Goal: Task Accomplishment & Management: Manage account settings

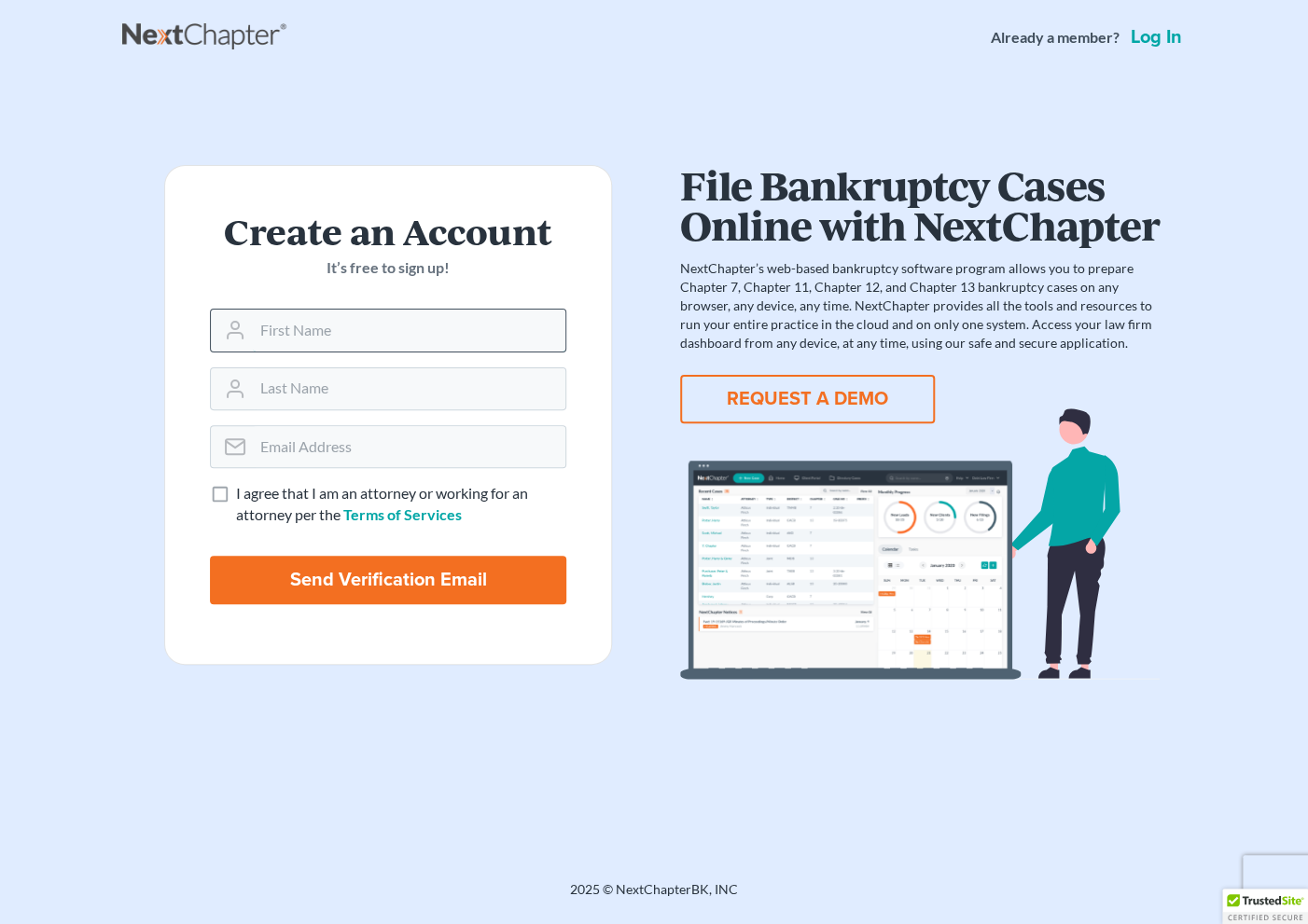
click at [273, 333] on input "text" at bounding box center [409, 331] width 312 height 41
type input "[PERSON_NAME]"
click at [332, 446] on input "email" at bounding box center [409, 446] width 312 height 41
type input "[EMAIL_ADDRESS][DOMAIN_NAME]"
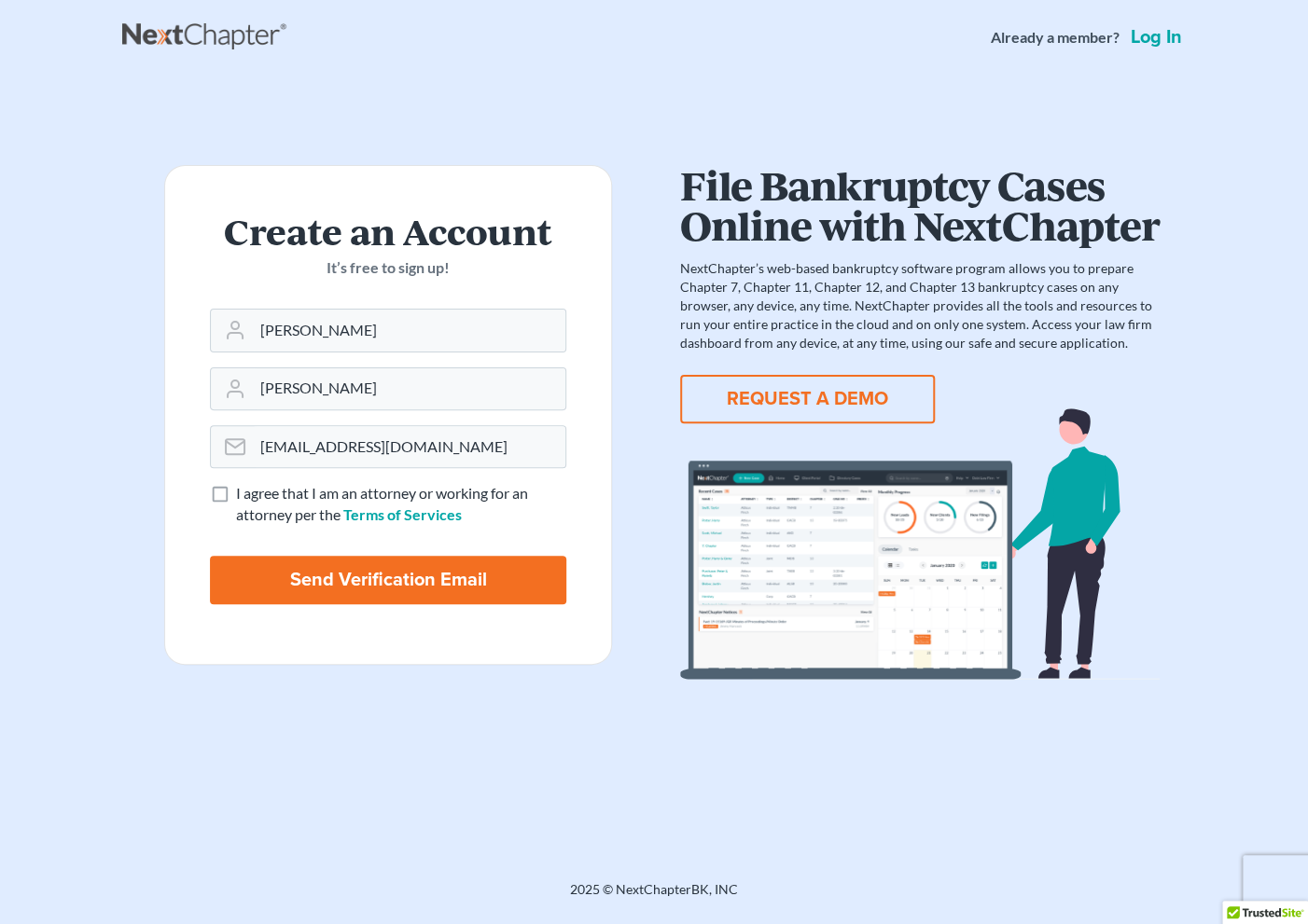
click at [235, 498] on label "I agree that I am an attorney or working for an attorney per the Terms of Servi…" at bounding box center [400, 504] width 330 height 43
click at [243, 495] on input "I agree that I am an attorney or working for an attorney per the Terms of Servi…" at bounding box center [249, 488] width 12 height 12
checkbox input "true"
click at [342, 573] on input "Send Verification Email" at bounding box center [388, 580] width 356 height 48
type input "Thinking..."
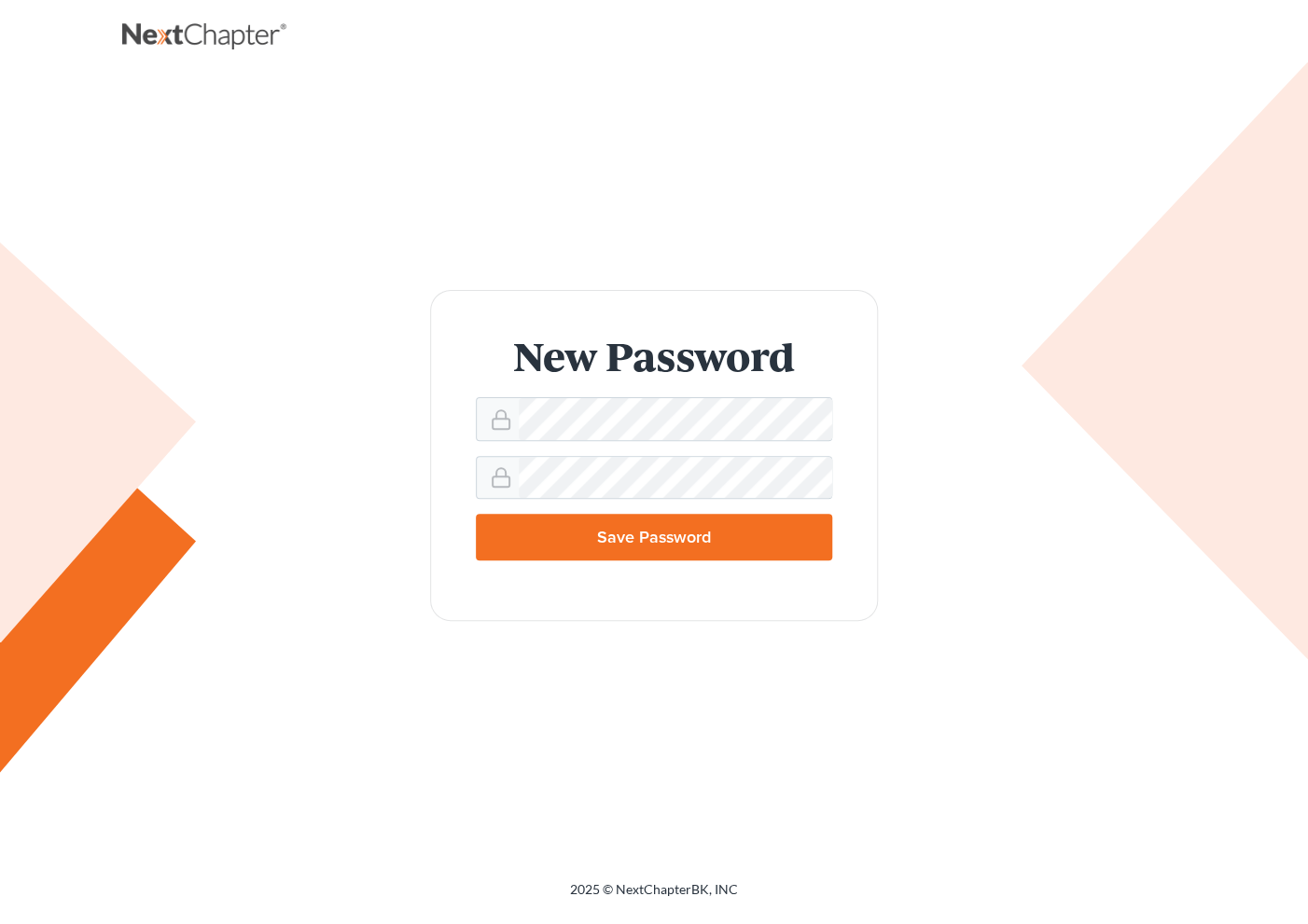
click at [641, 541] on input "Save Password" at bounding box center [654, 538] width 356 height 47
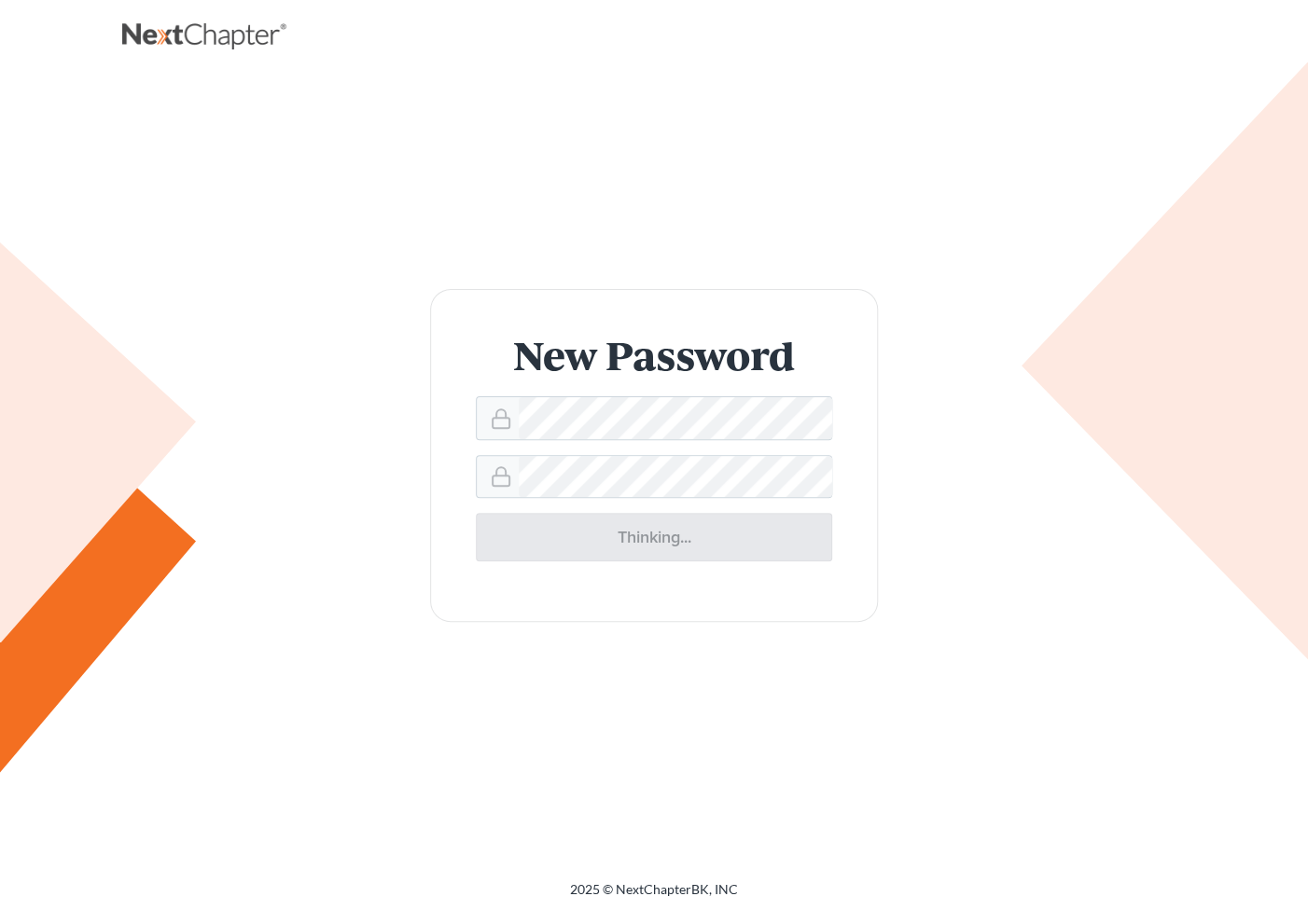
type input "Thinking..."
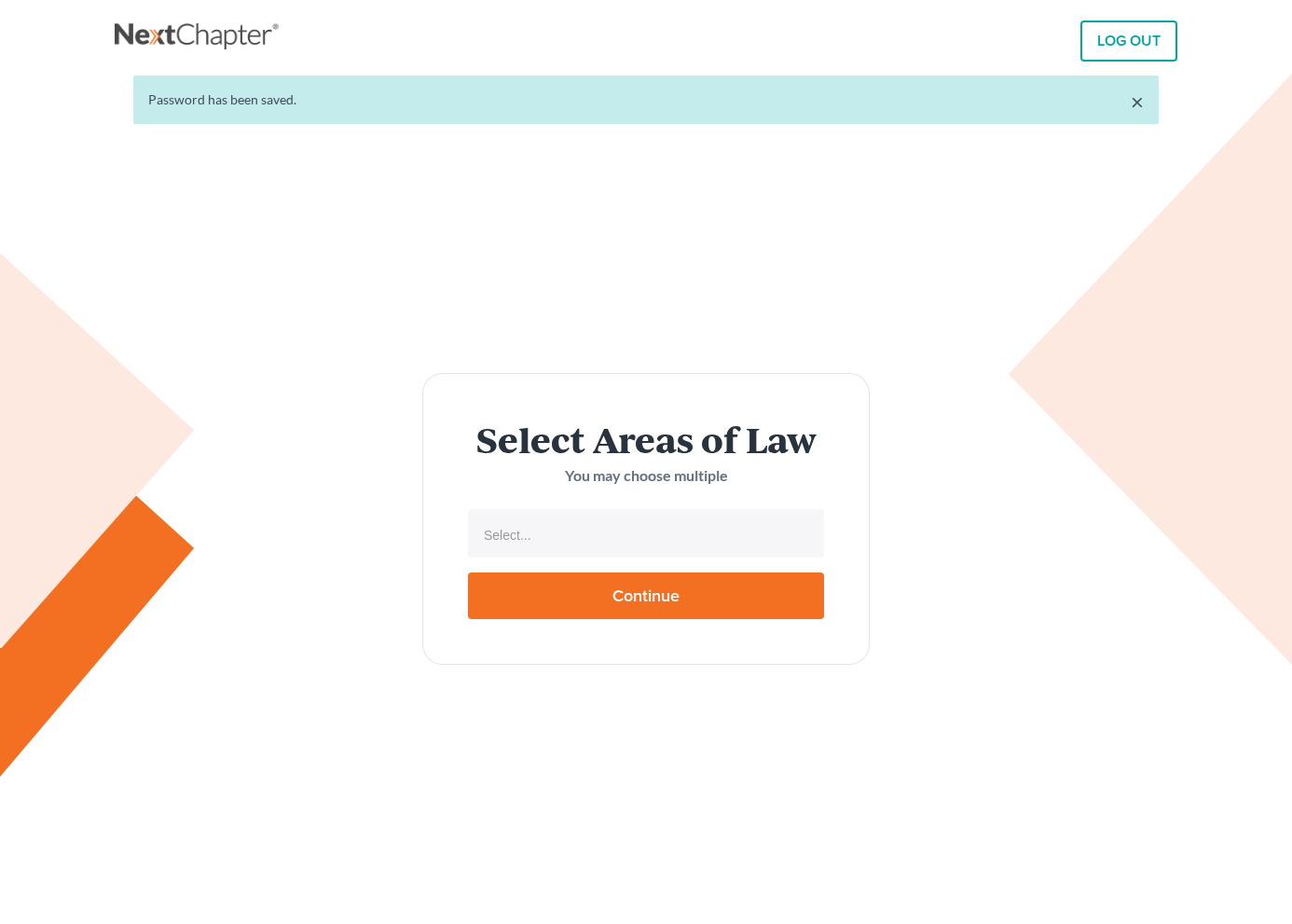
select select
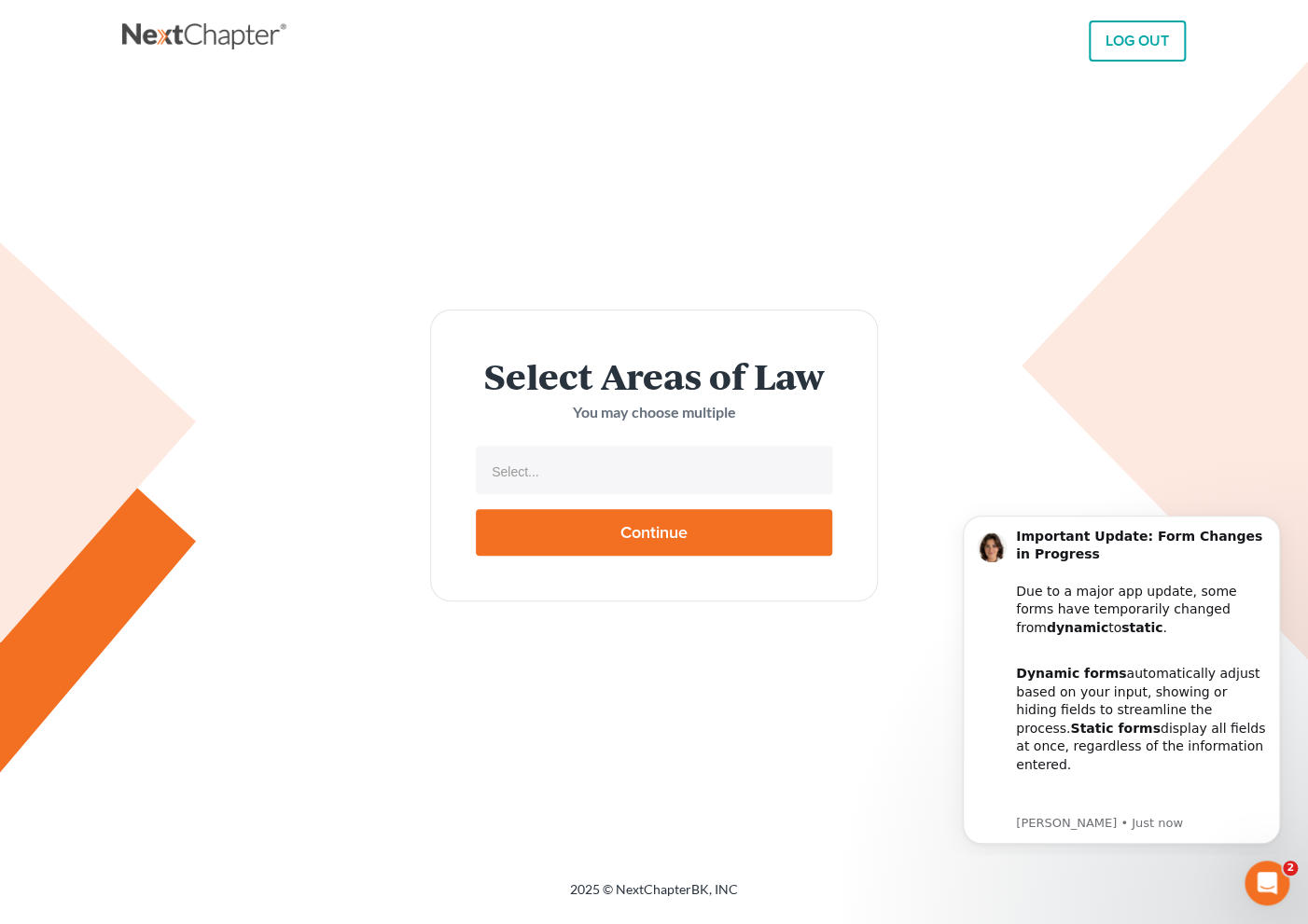
click at [907, 612] on div "Select Areas of Law You may choose multiple Select... No matches found Bankrupt…" at bounding box center [654, 455] width 1064 height 760
click at [545, 476] on input "text" at bounding box center [652, 472] width 330 height 28
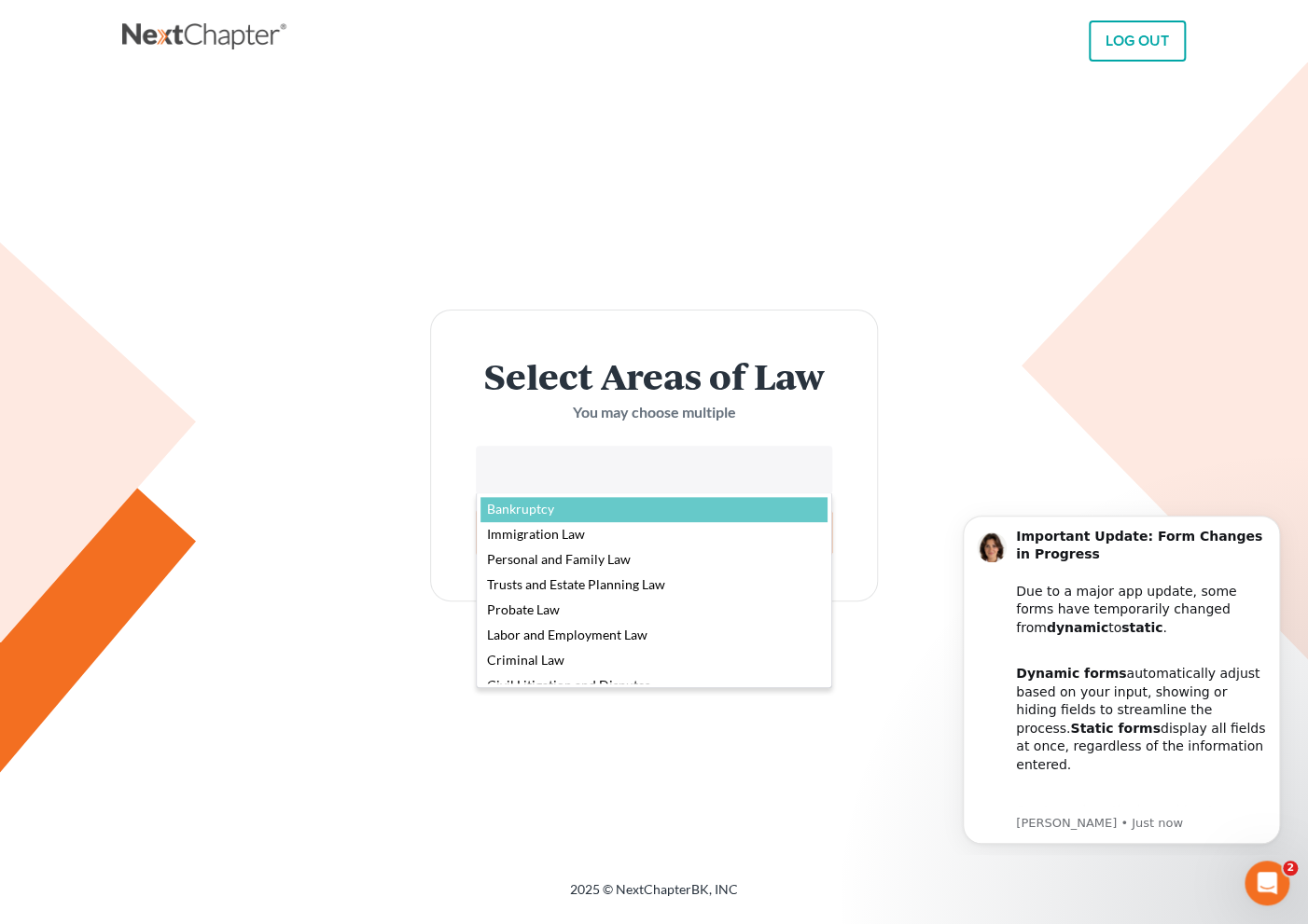
select select "4556"
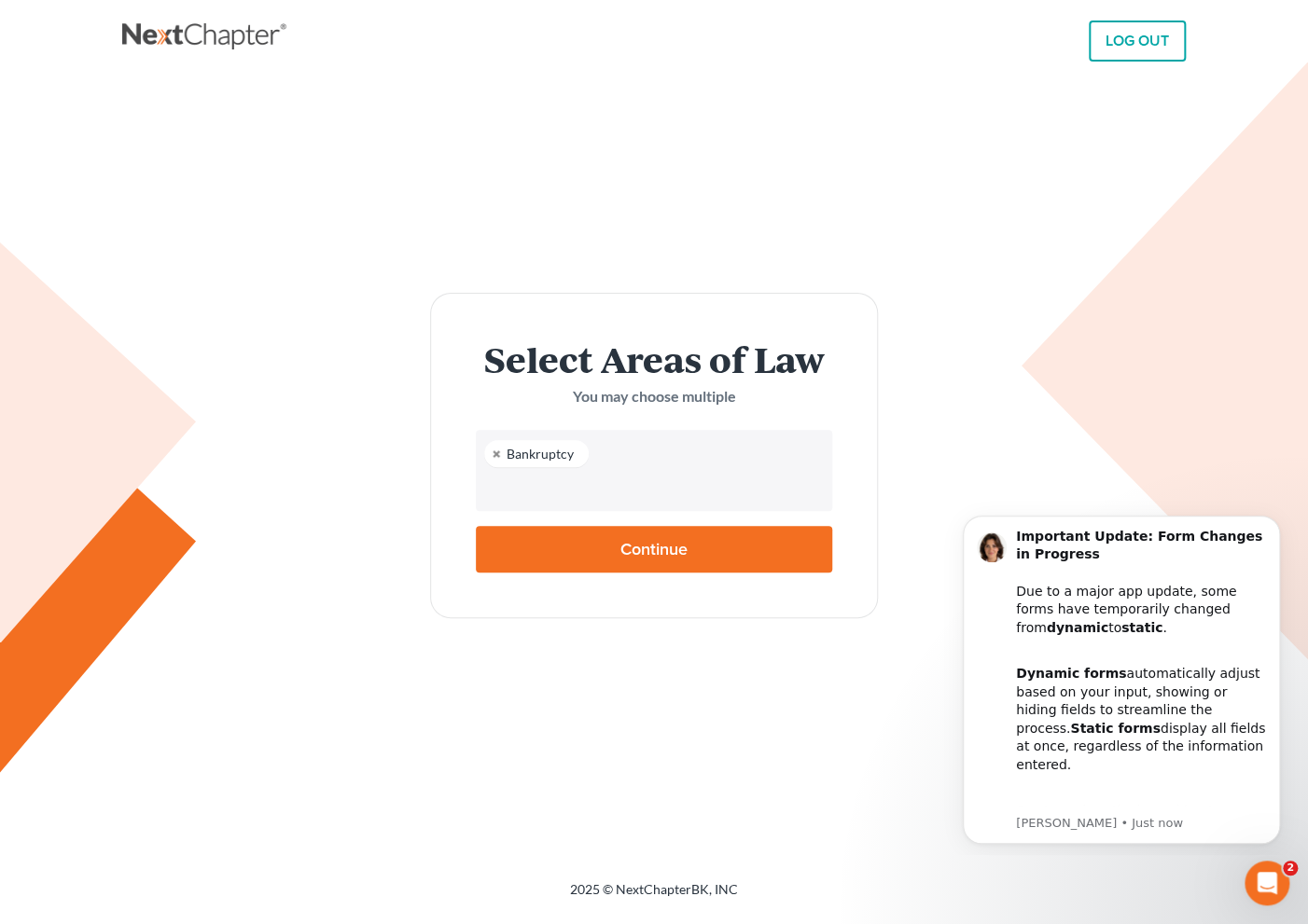
click at [573, 499] on input "text" at bounding box center [652, 488] width 330 height 28
click at [636, 542] on input "Continue" at bounding box center [654, 549] width 356 height 47
type input "Thinking..."
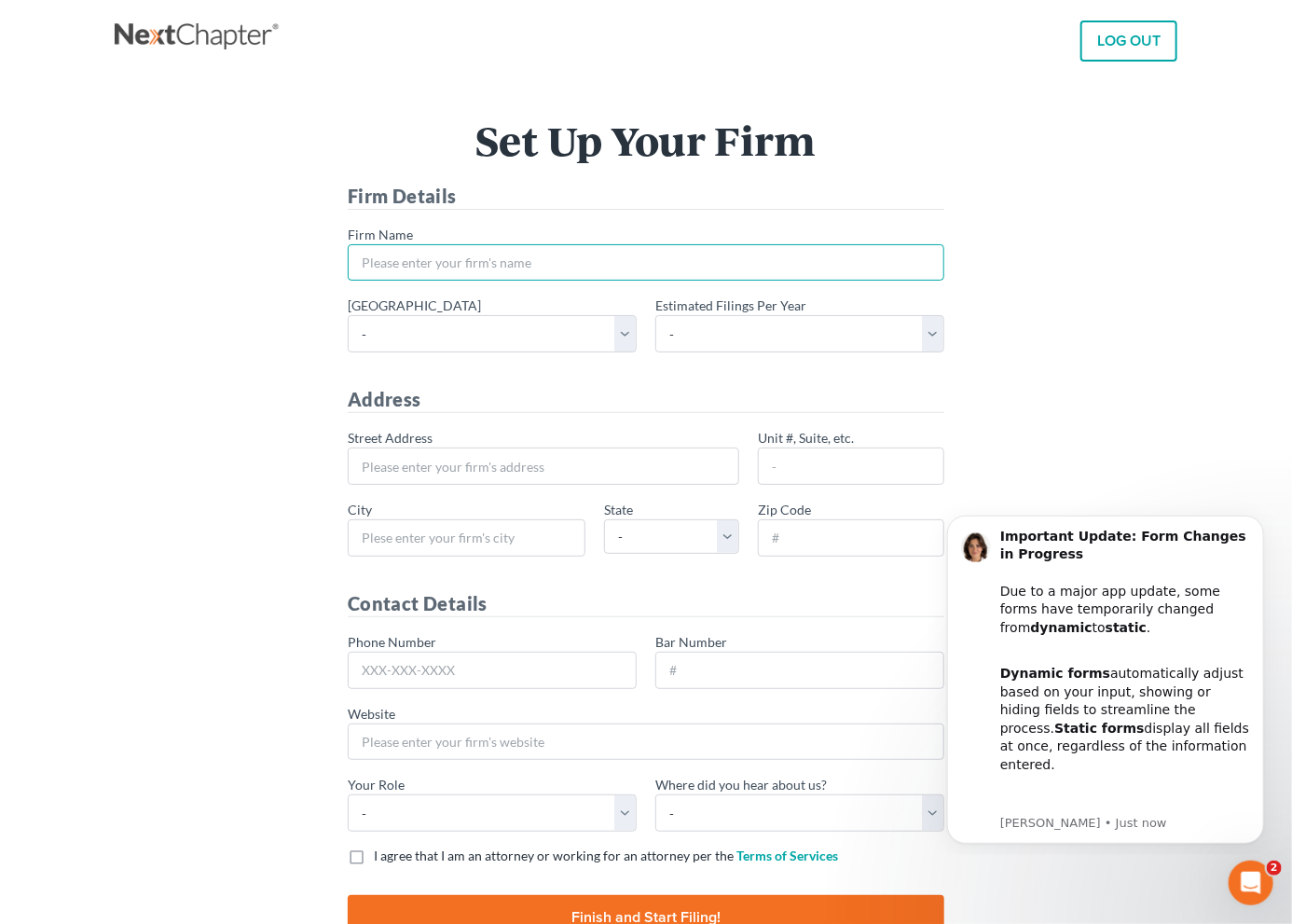
click at [388, 257] on input "* Firm Name" at bounding box center [646, 263] width 596 height 37
type input "Attorney William Hotopp"
type input "204 Poplar Place"
type input "North Aurora"
select select "IL"
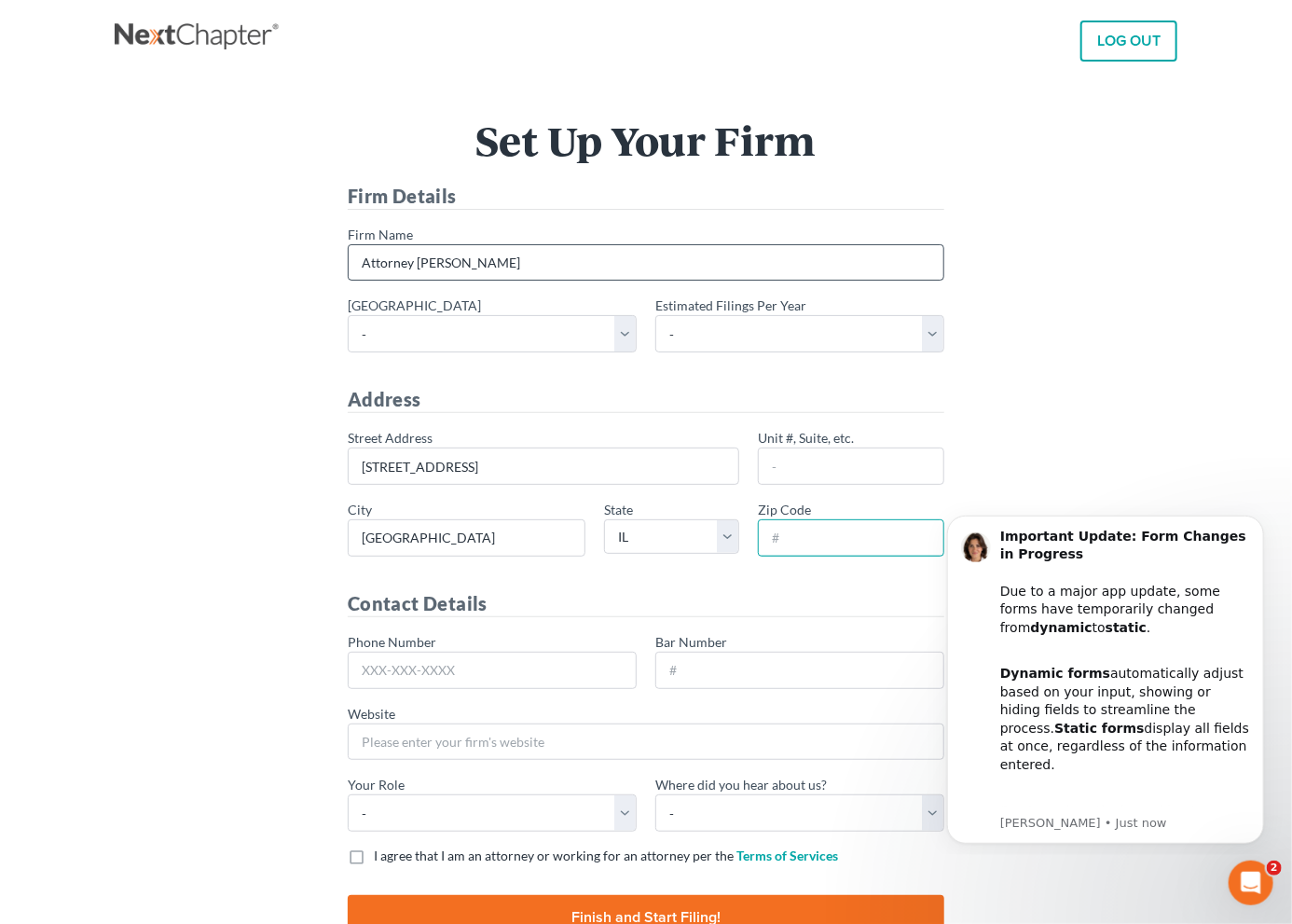
type input "60542"
type input "630-844-9911"
click at [620, 338] on select "- Alabama - Middle Alabama - Northern Alabama - Southern Alaska Arizona Arkansa…" at bounding box center [492, 334] width 289 height 37
select select "28"
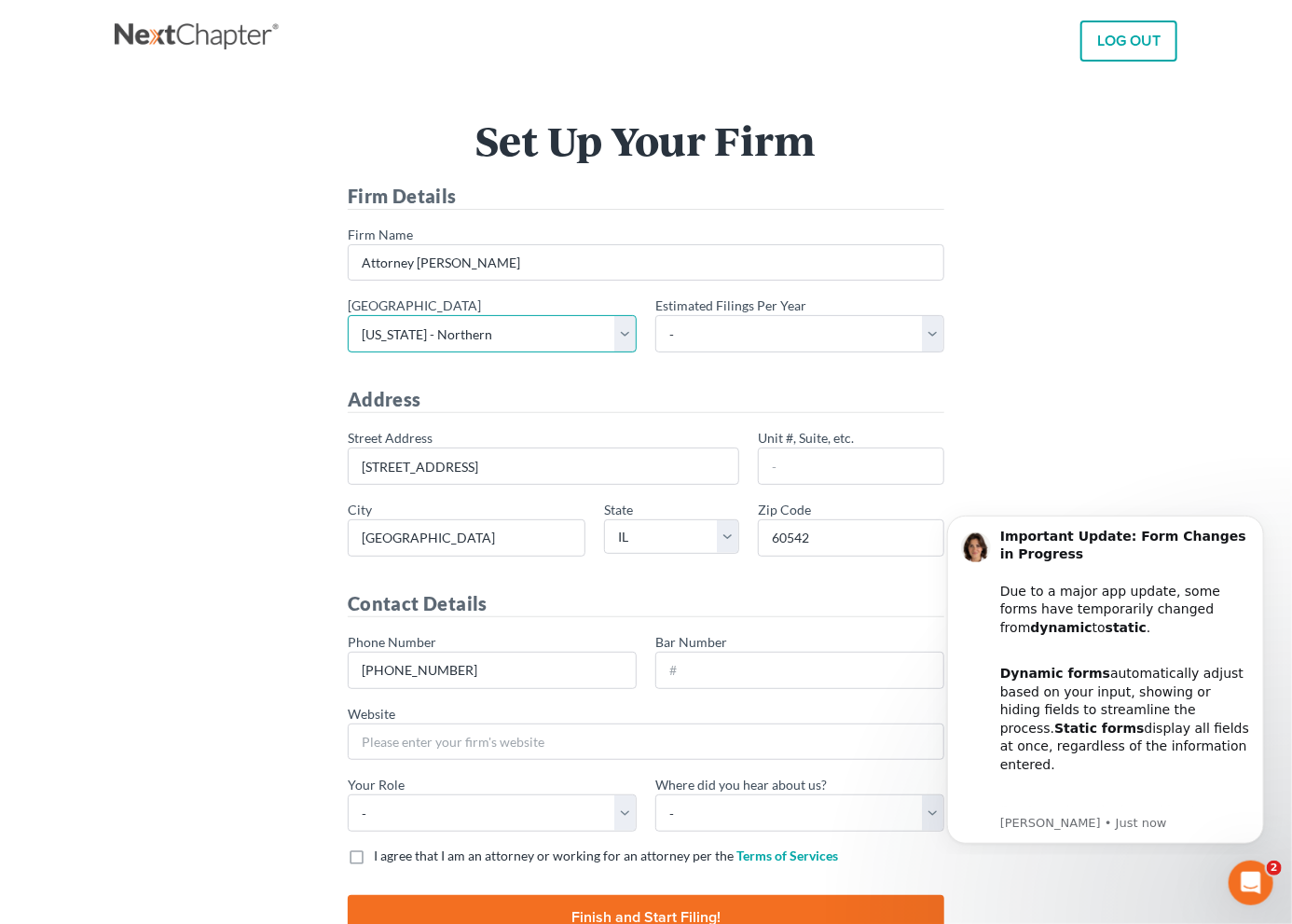
click at [348, 315] on select "- Alabama - Middle Alabama - Northern Alabama - Southern Alaska Arizona Arkansa…" at bounding box center [492, 334] width 289 height 37
click at [933, 331] on select "- 1-10 11-50 50+" at bounding box center [800, 334] width 289 height 37
select select "1"
click at [655, 315] on select "- 1-10 11-50 50+" at bounding box center [800, 334] width 289 height 37
drag, startPoint x: 525, startPoint y: 462, endPoint x: 250, endPoint y: 460, distance: 275.0
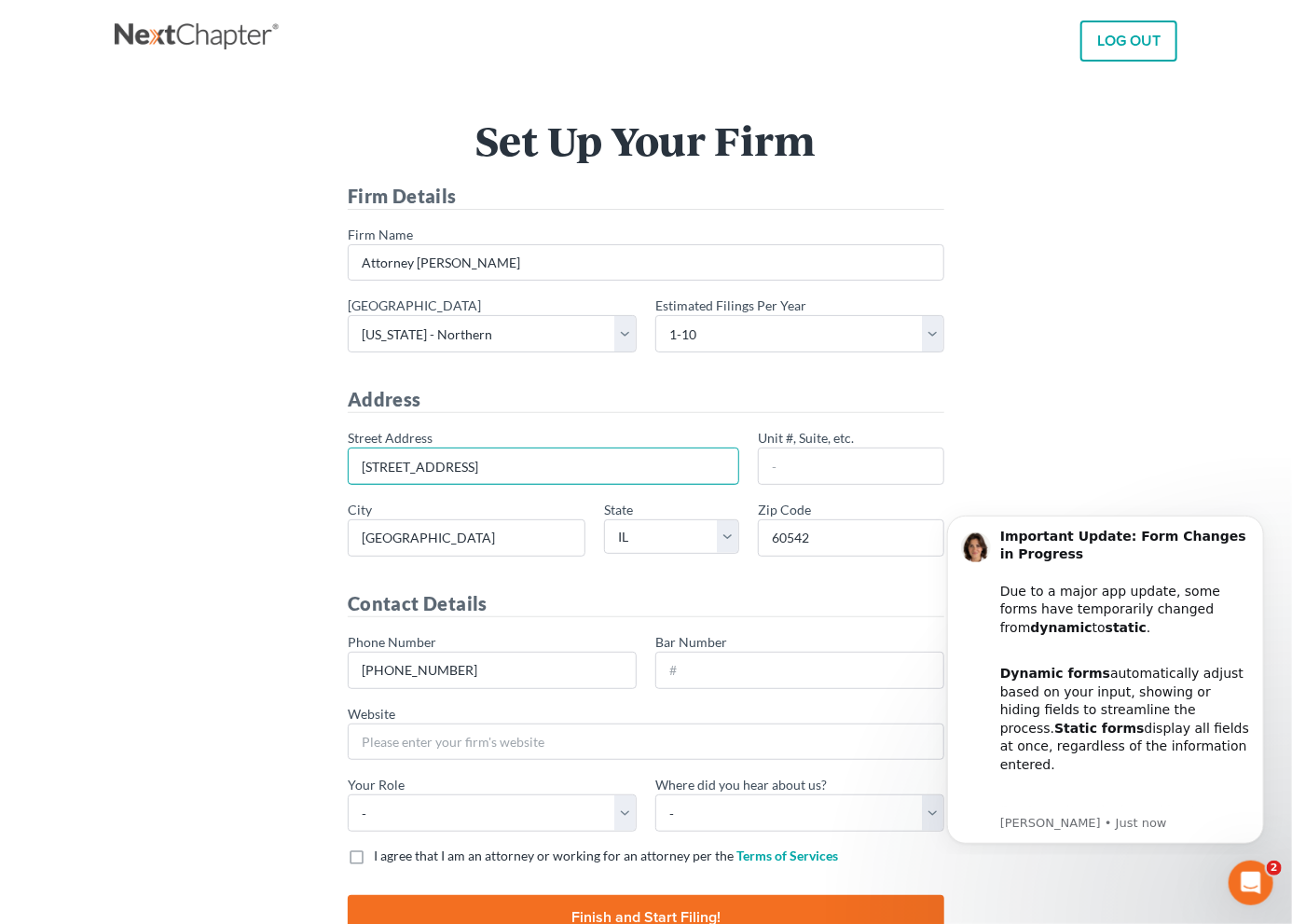
click at [250, 460] on div "Set Up Your Firm Firm Details * Firm Name Attorney William Hotopp * Primary dis…" at bounding box center [646, 541] width 1045 height 842
type input "222 E CHURCH ST"
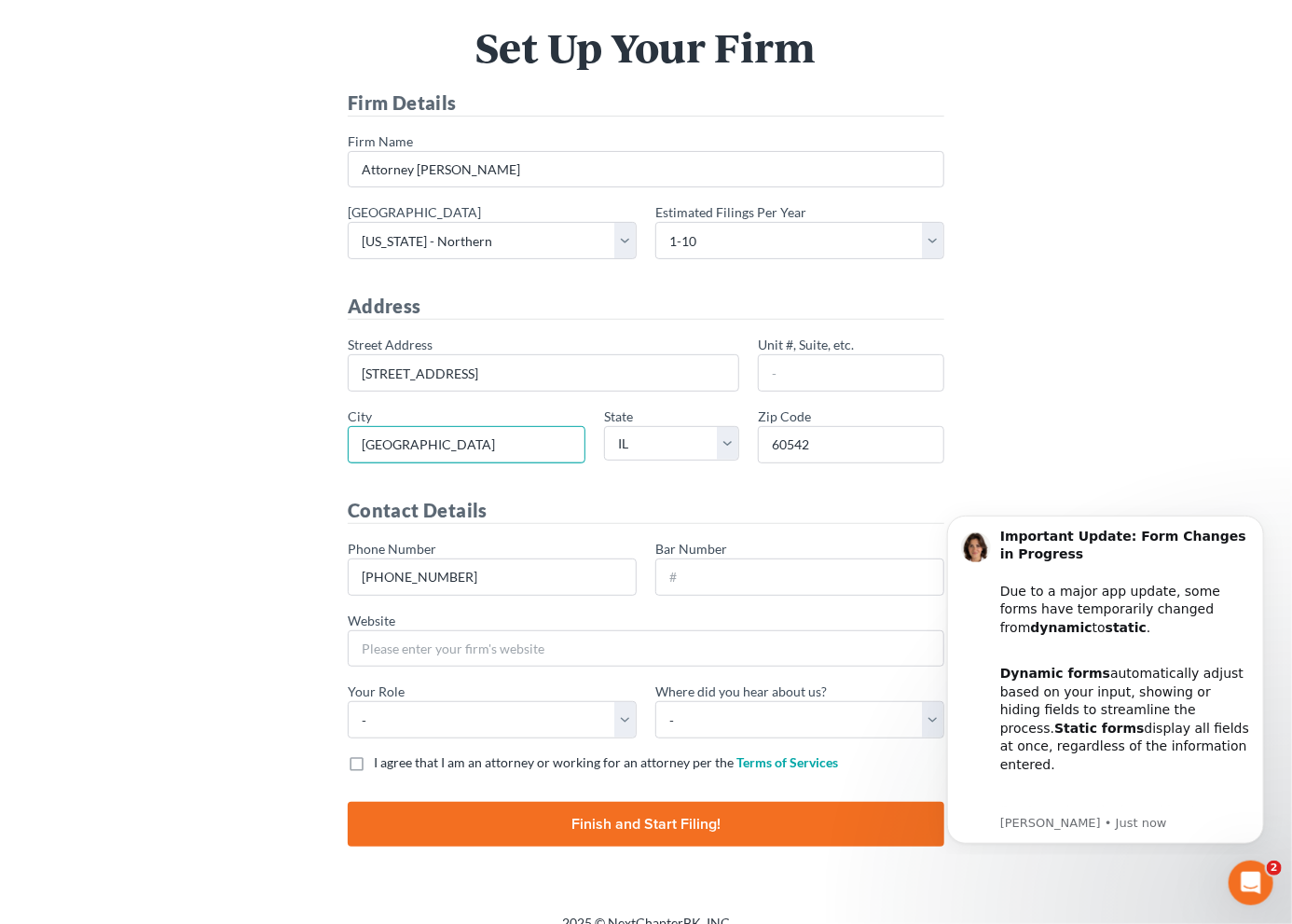
click at [498, 445] on input "North Aurora" at bounding box center [467, 444] width 237 height 37
type input "Sandwich"
click at [886, 443] on input "60542" at bounding box center [852, 444] width 186 height 37
type input "60548"
click at [494, 574] on input "630-844-9911" at bounding box center [492, 577] width 289 height 37
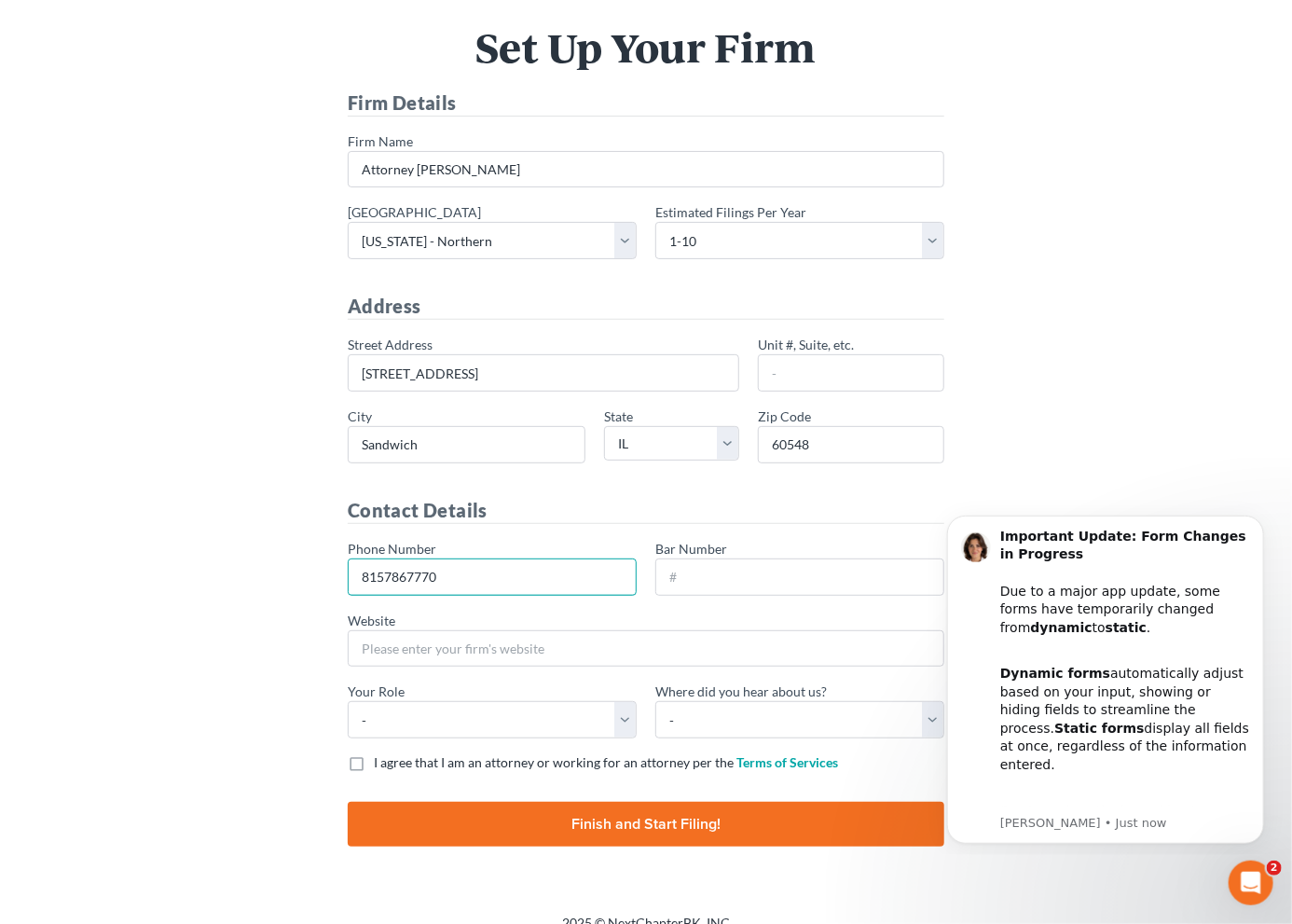
type input "[PHONE_NUMBER]"
click at [815, 567] on input "Bar Number" at bounding box center [800, 577] width 289 height 37
click at [782, 564] on input "Bar Number" at bounding box center [800, 577] width 289 height 37
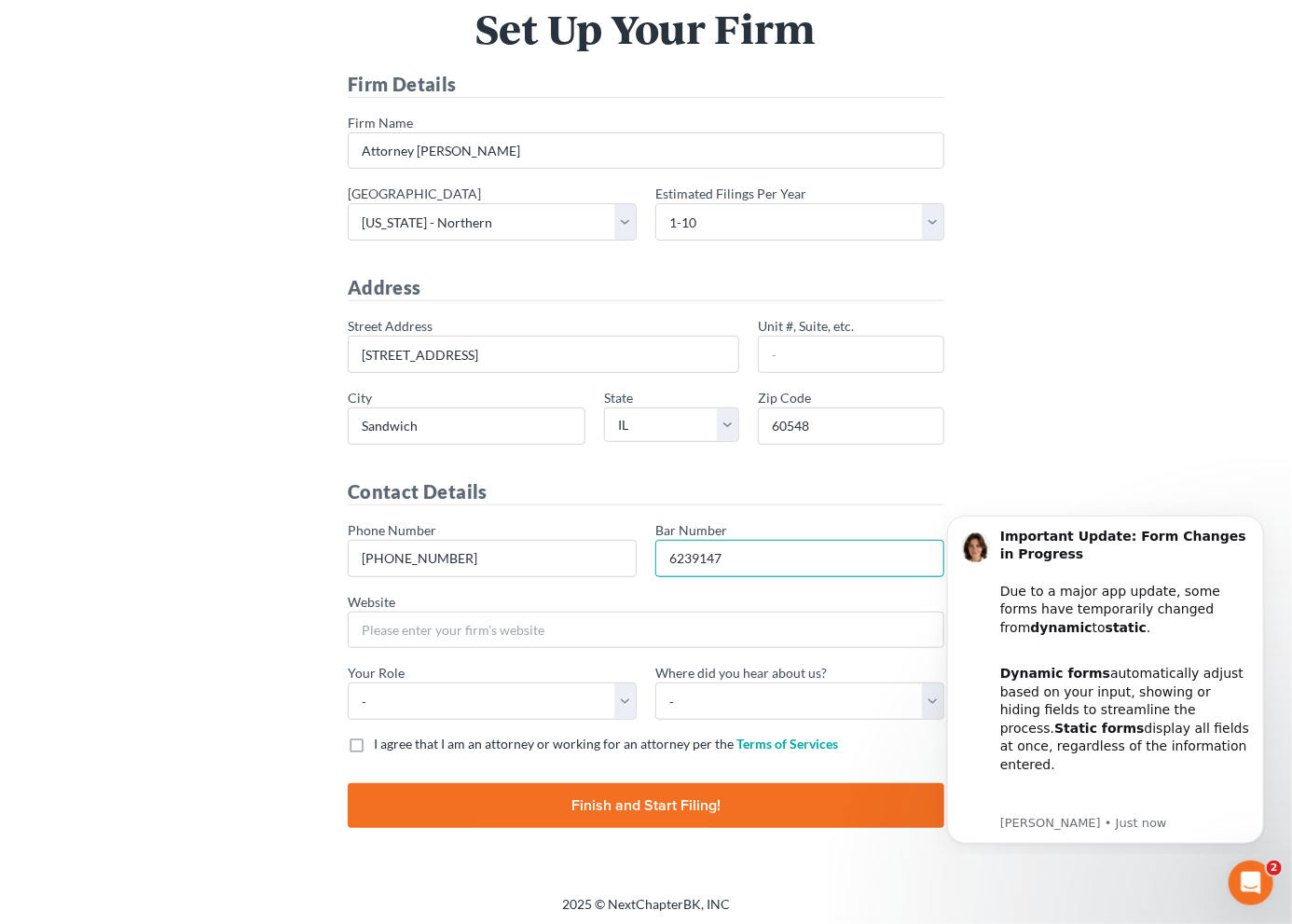
scroll to position [113, 0]
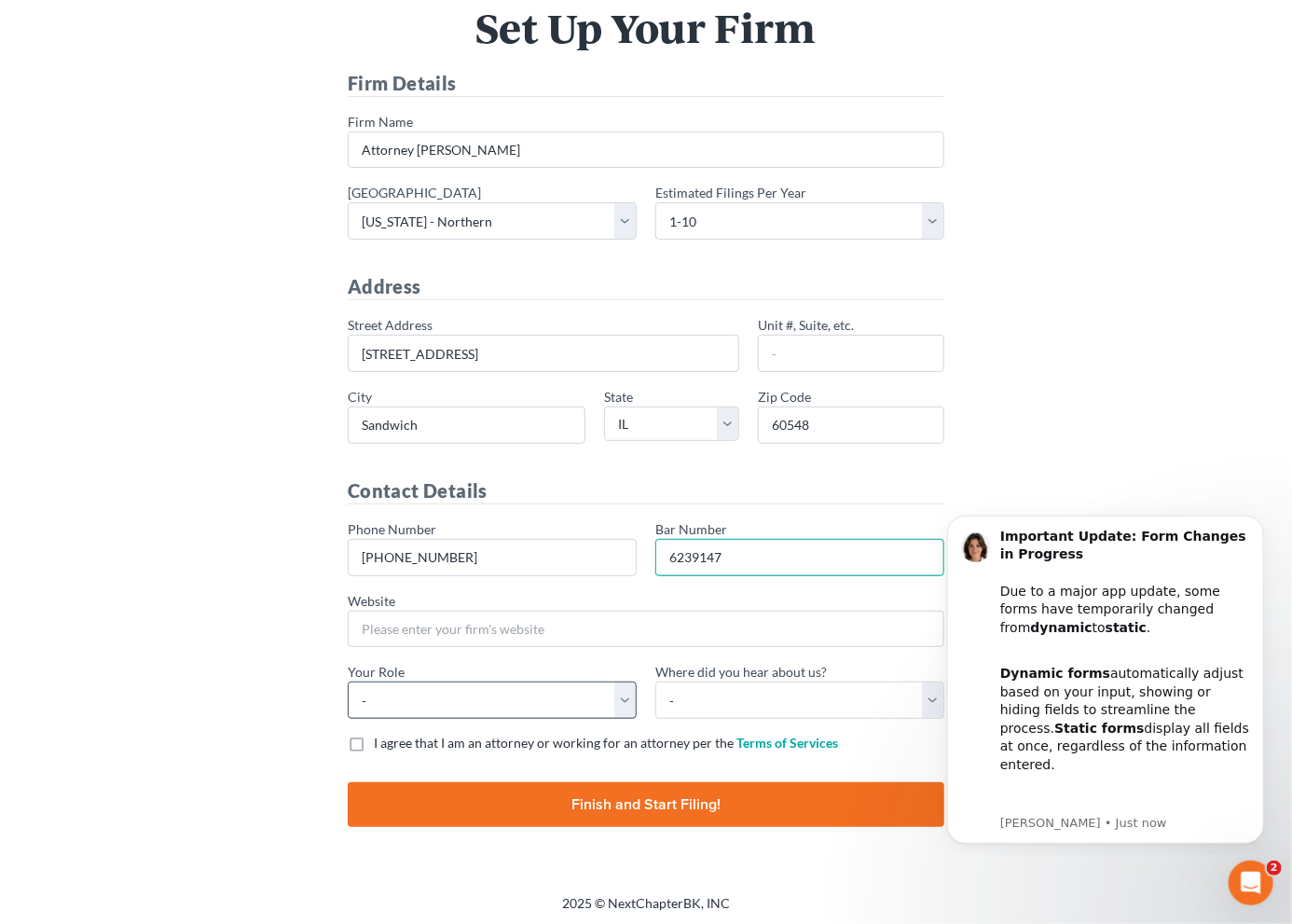
type input "6239147"
click at [627, 699] on select "- Attorney Paralegal Assistant" at bounding box center [492, 700] width 289 height 37
select select "attorney"
click at [348, 682] on select "- Attorney Paralegal Assistant" at bounding box center [492, 700] width 289 height 37
click at [918, 693] on html "Important Update: Form Changes in Progress Due to a major app update, some form…" at bounding box center [1105, 676] width 373 height 356
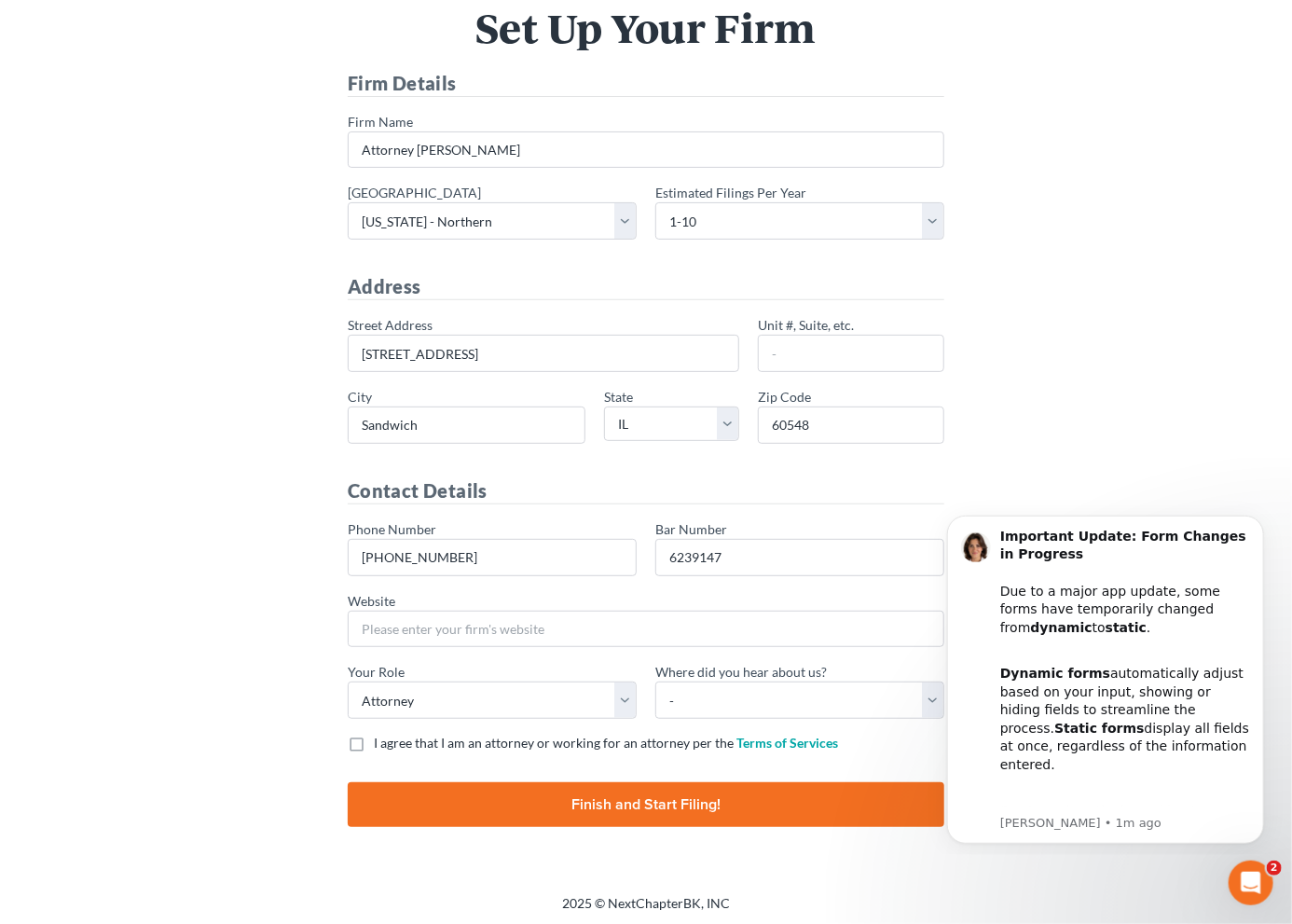
click at [920, 694] on html "Important Update: Form Changes in Progress Due to a major app update, some form…" at bounding box center [1105, 676] width 373 height 356
click at [773, 697] on select "- Bar association Capterra Clio Email Facebook Google Word of mouth Other" at bounding box center [800, 700] width 289 height 37
select select "Word of Mouth"
click at [655, 682] on select "- Bar association Capterra Clio Email Facebook Google Word of mouth Other" at bounding box center [800, 700] width 289 height 37
click at [374, 736] on label "I agree that I am an attorney or working for an attorney per the Terms of Servi…" at bounding box center [605, 743] width 464 height 19
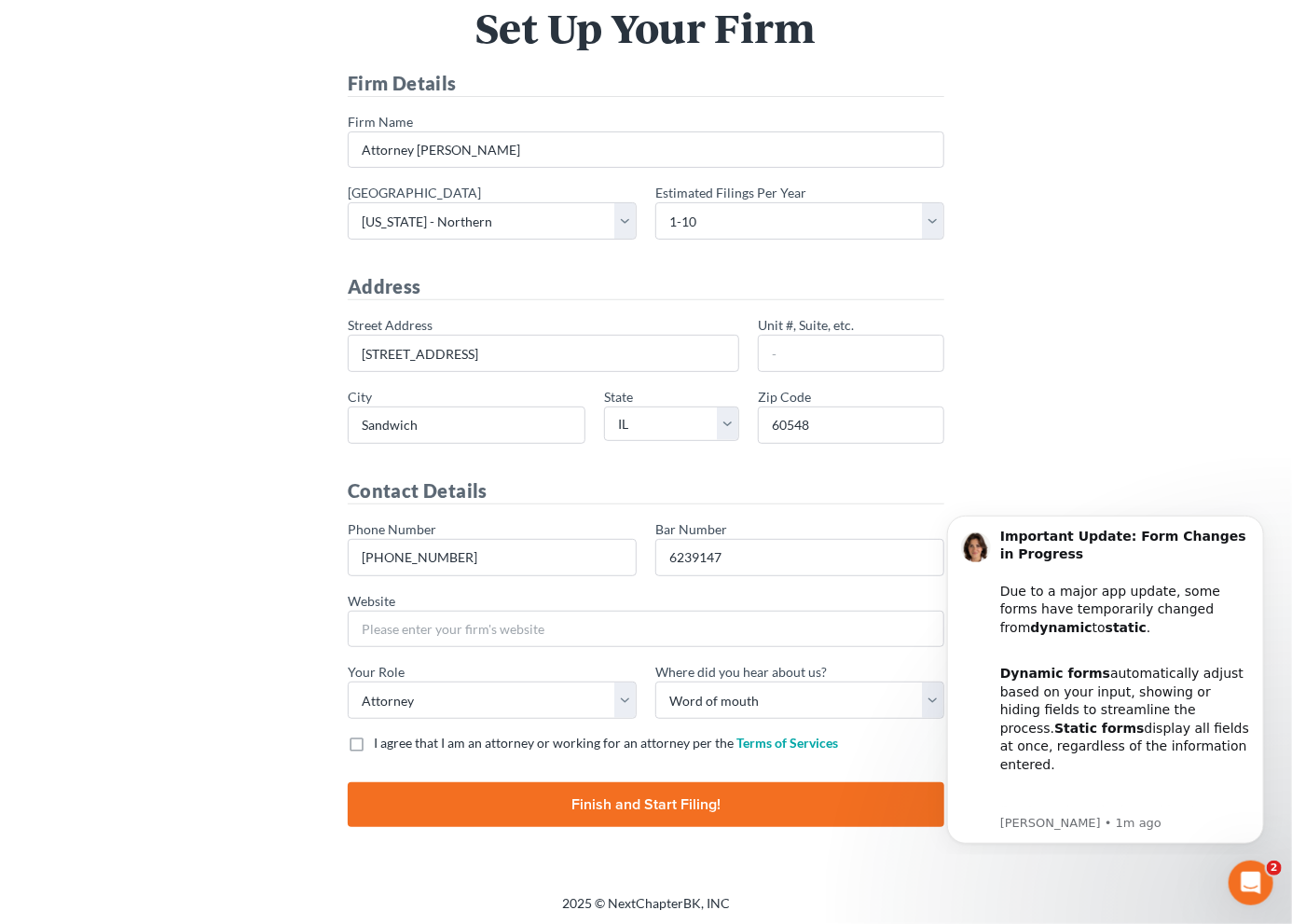
click at [382, 736] on input "I agree that I am an attorney or working for an attorney per the Terms of Servi…" at bounding box center [388, 740] width 12 height 12
checkbox input "true"
click at [588, 803] on input "Finish and Start Filing!" at bounding box center [646, 804] width 596 height 45
type input "Thinking..."
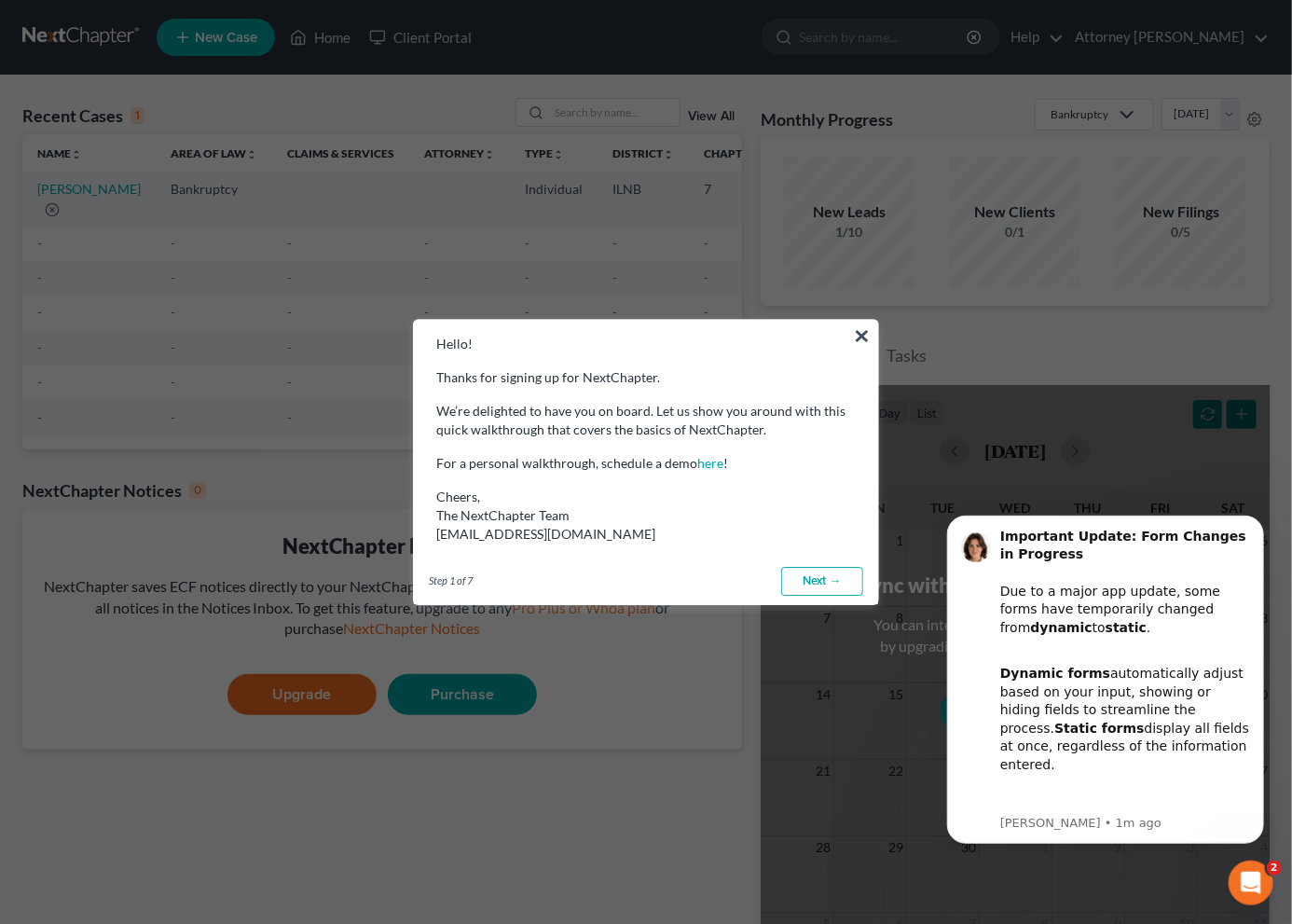
click at [809, 585] on link "Next →" at bounding box center [823, 582] width 82 height 29
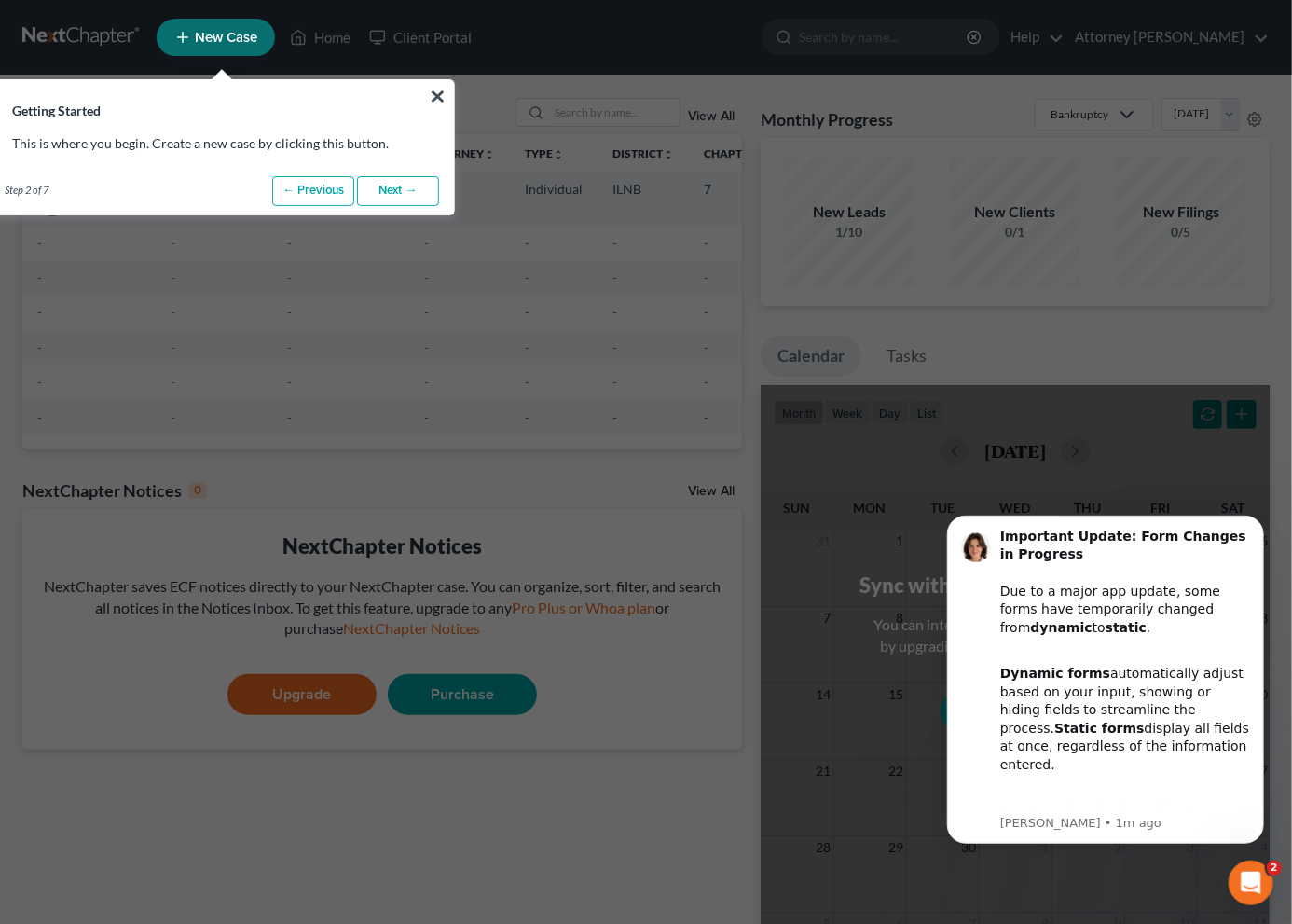
click at [406, 187] on link "Next →" at bounding box center [398, 191] width 82 height 29
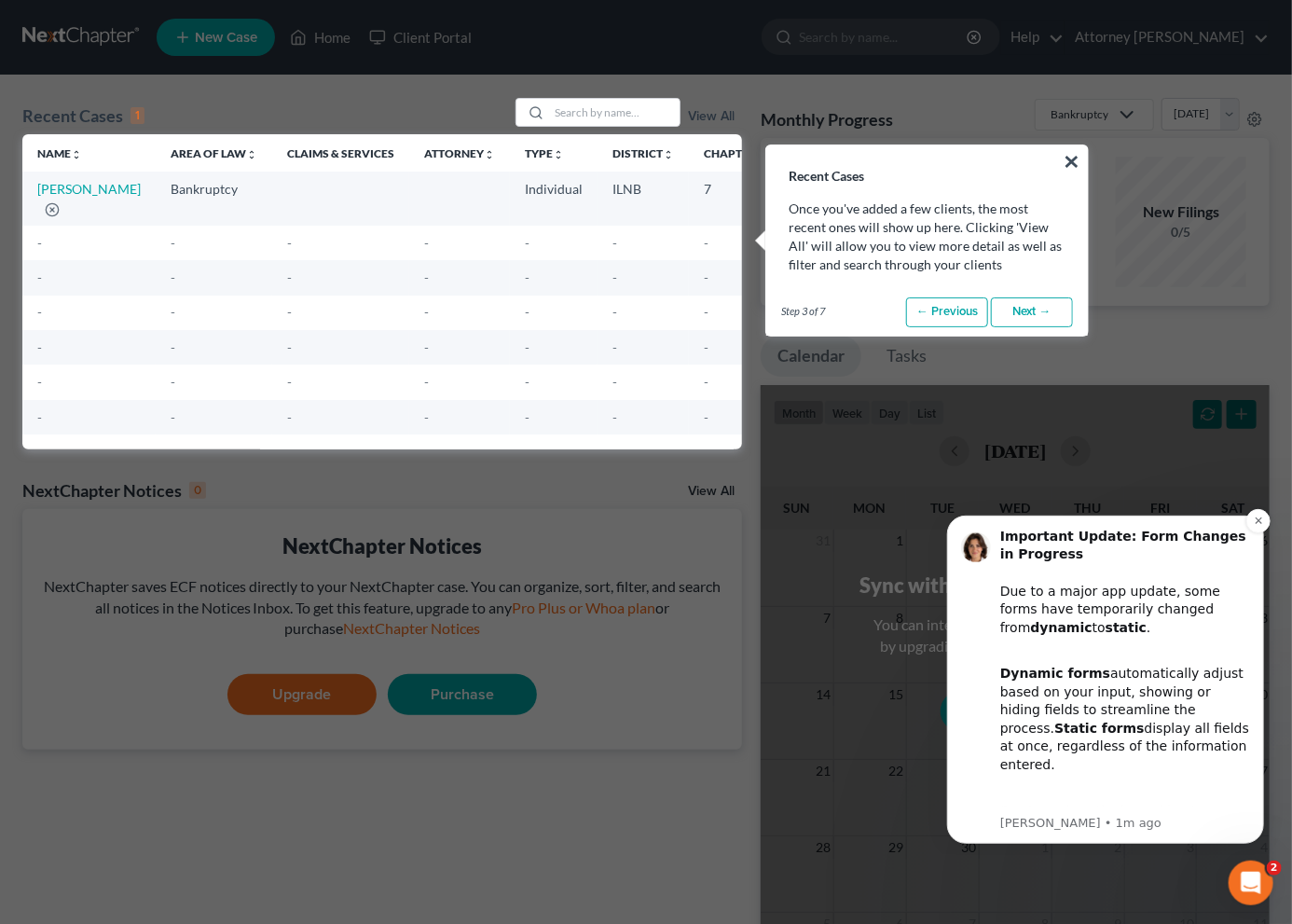
click at [1215, 737] on div "Dynamic forms automatically adjust based on your input, showing or hiding field…" at bounding box center [1124, 709] width 250 height 128
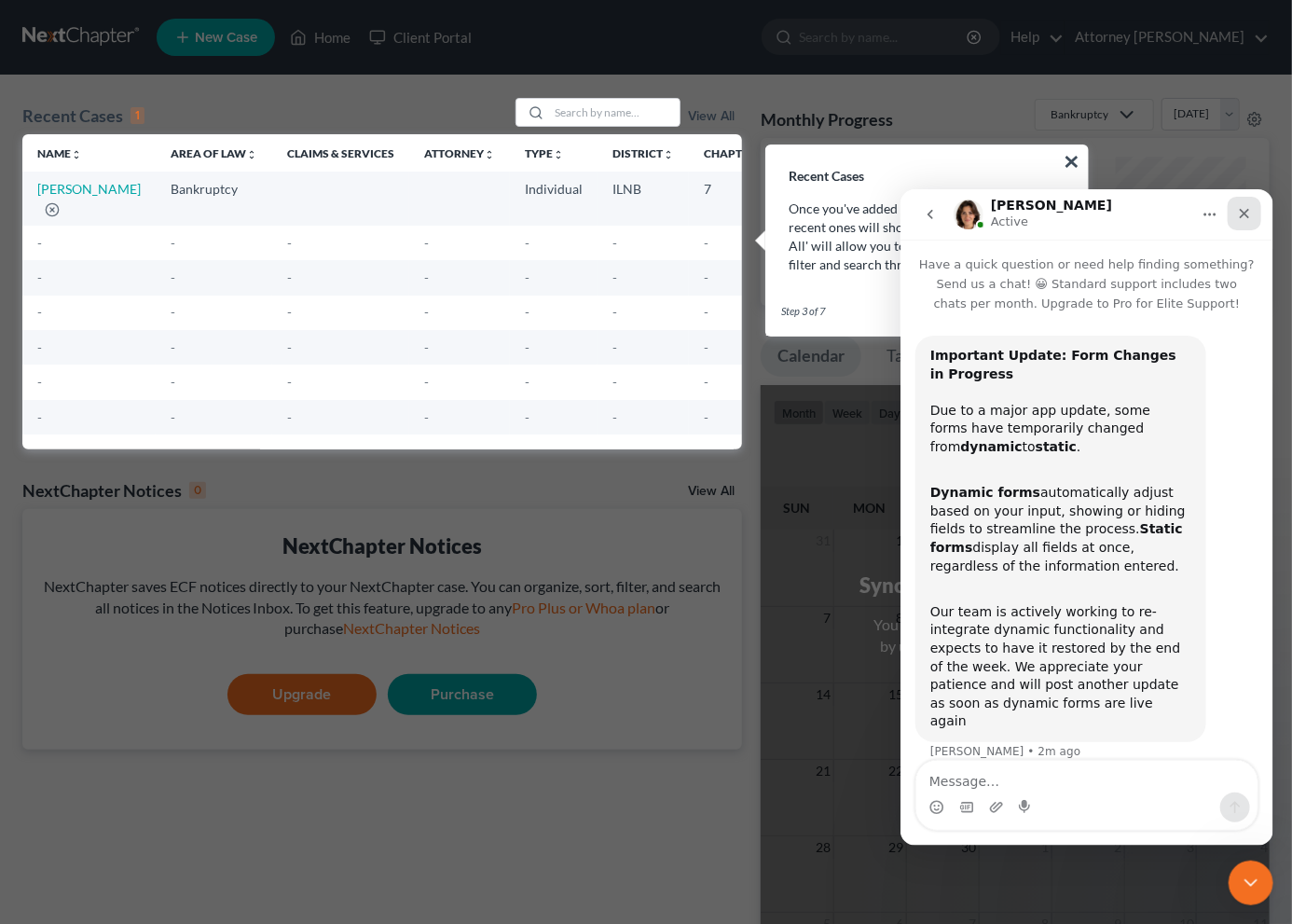
click at [1234, 210] on div "Close" at bounding box center [1244, 213] width 33 height 33
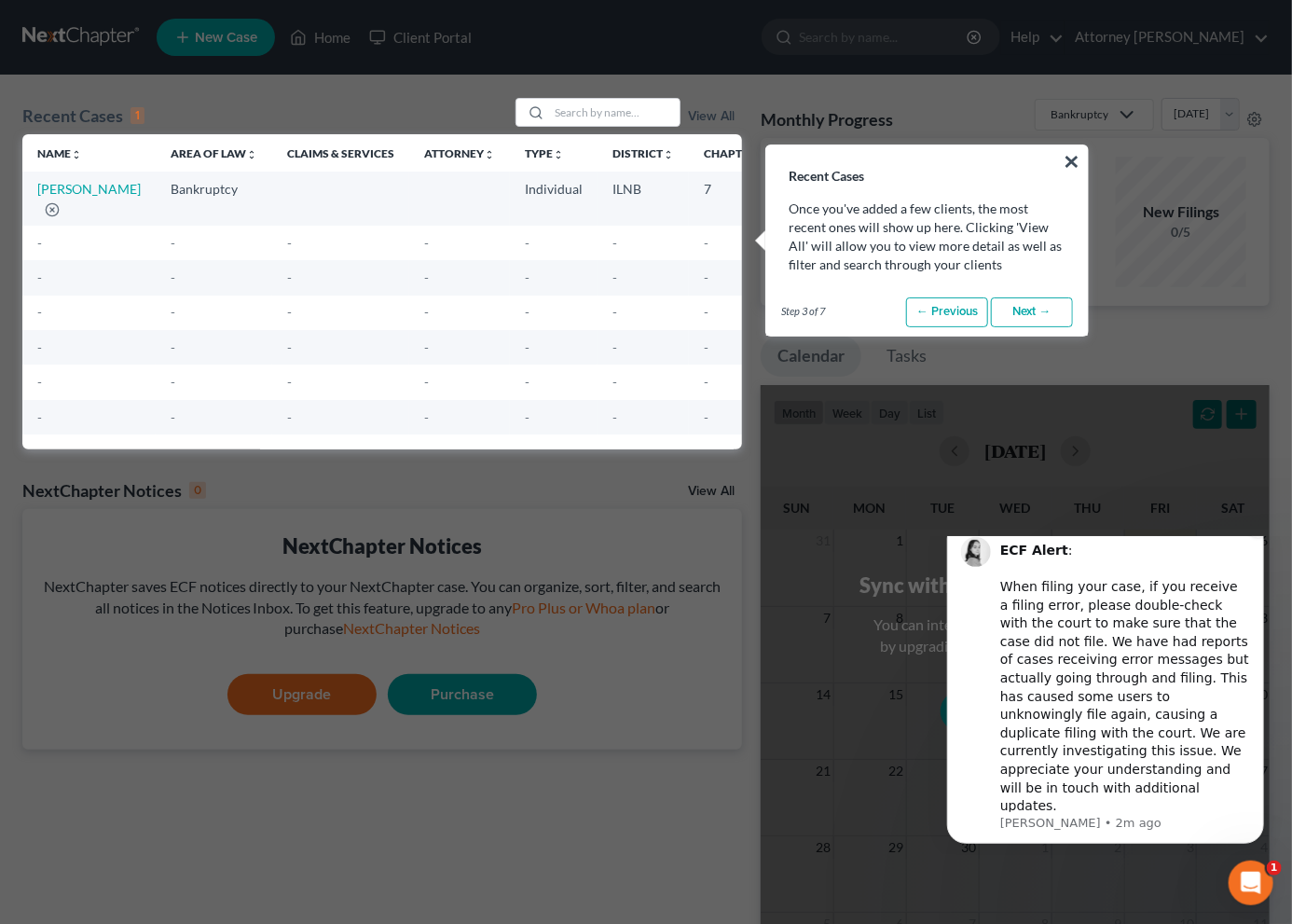
click at [1254, 530] on icon "Dismiss notification" at bounding box center [1259, 524] width 10 height 10
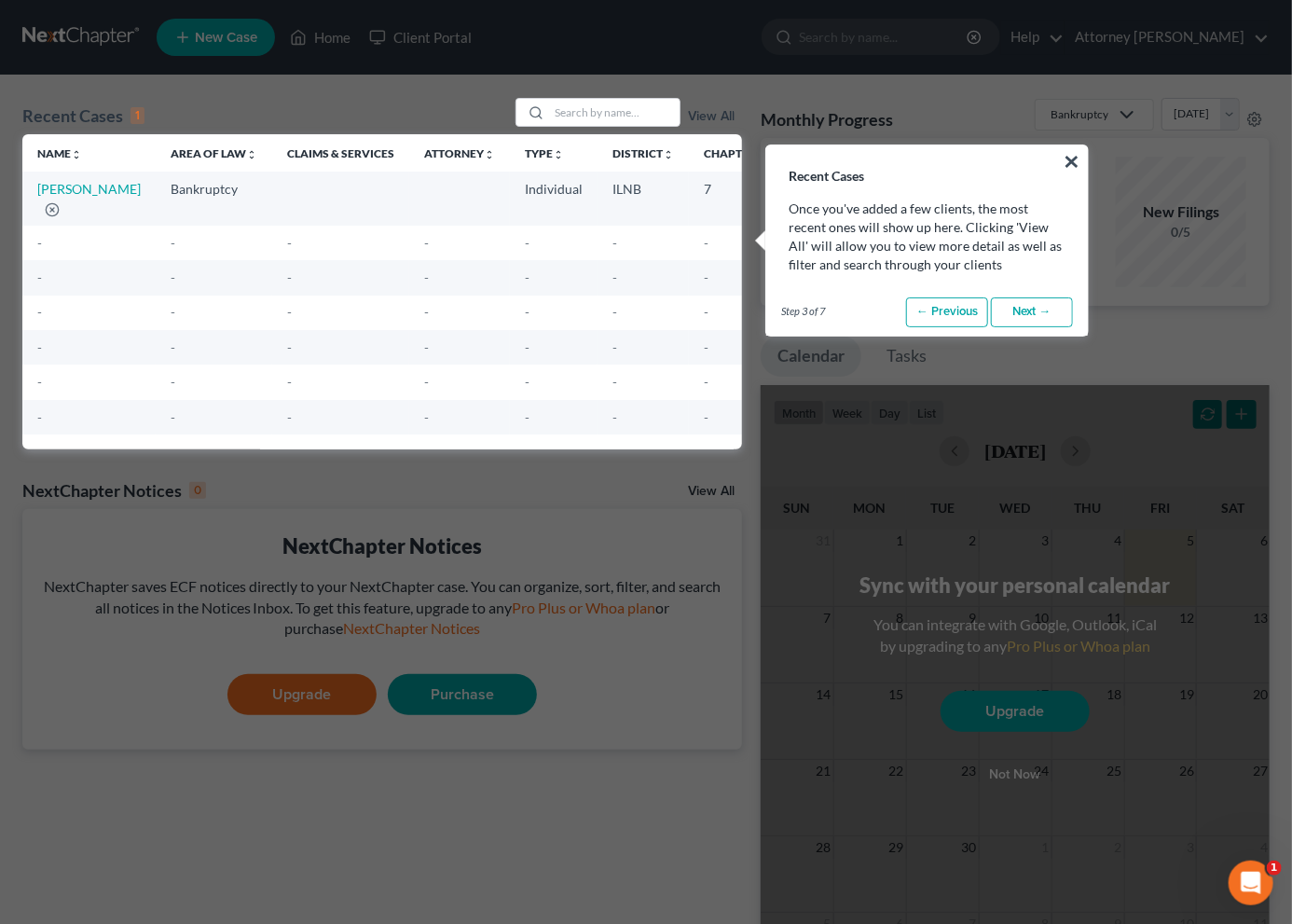
click at [1033, 309] on link "Next →" at bounding box center [1032, 312] width 82 height 29
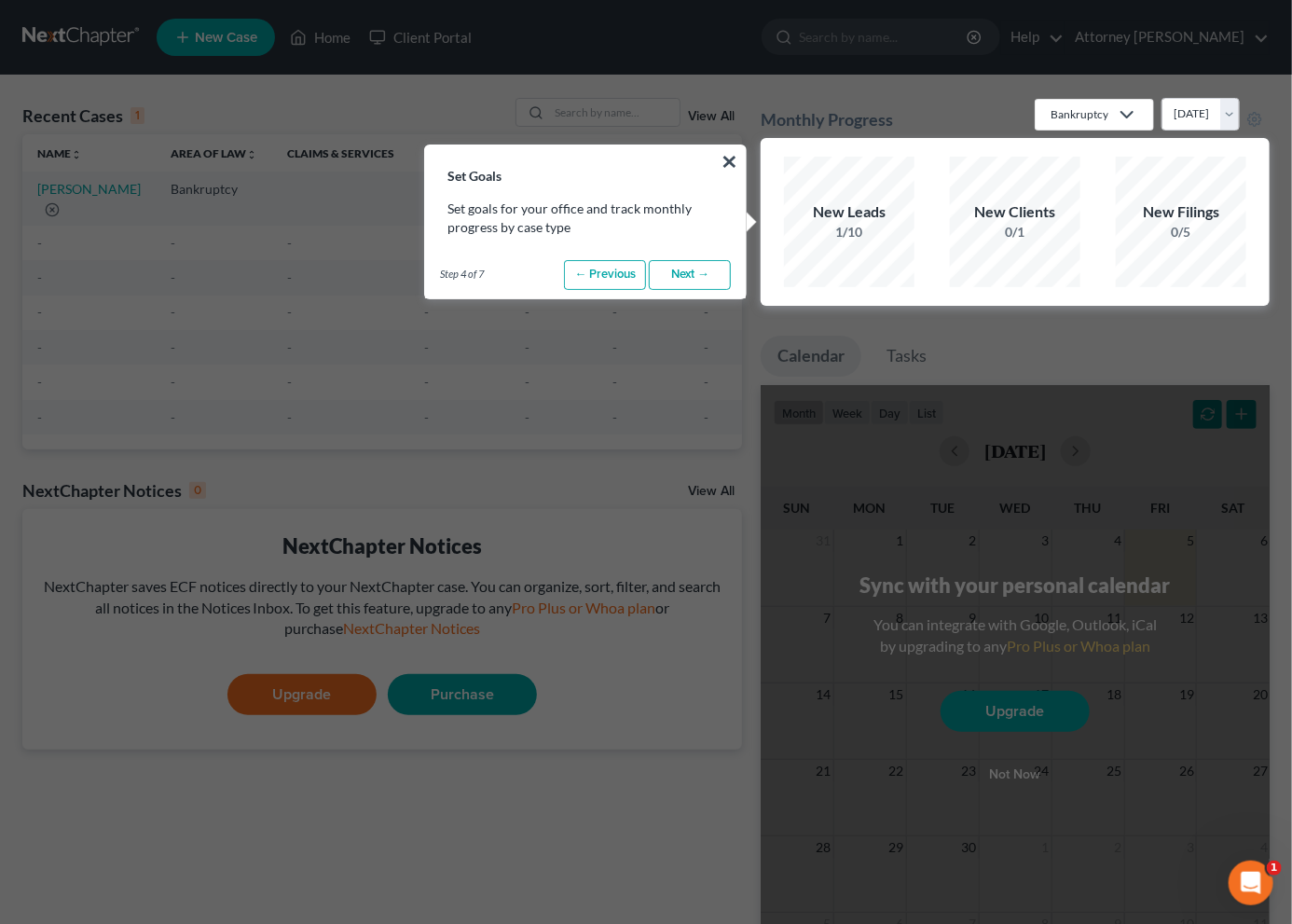
click at [703, 272] on link "Next →" at bounding box center [691, 275] width 82 height 29
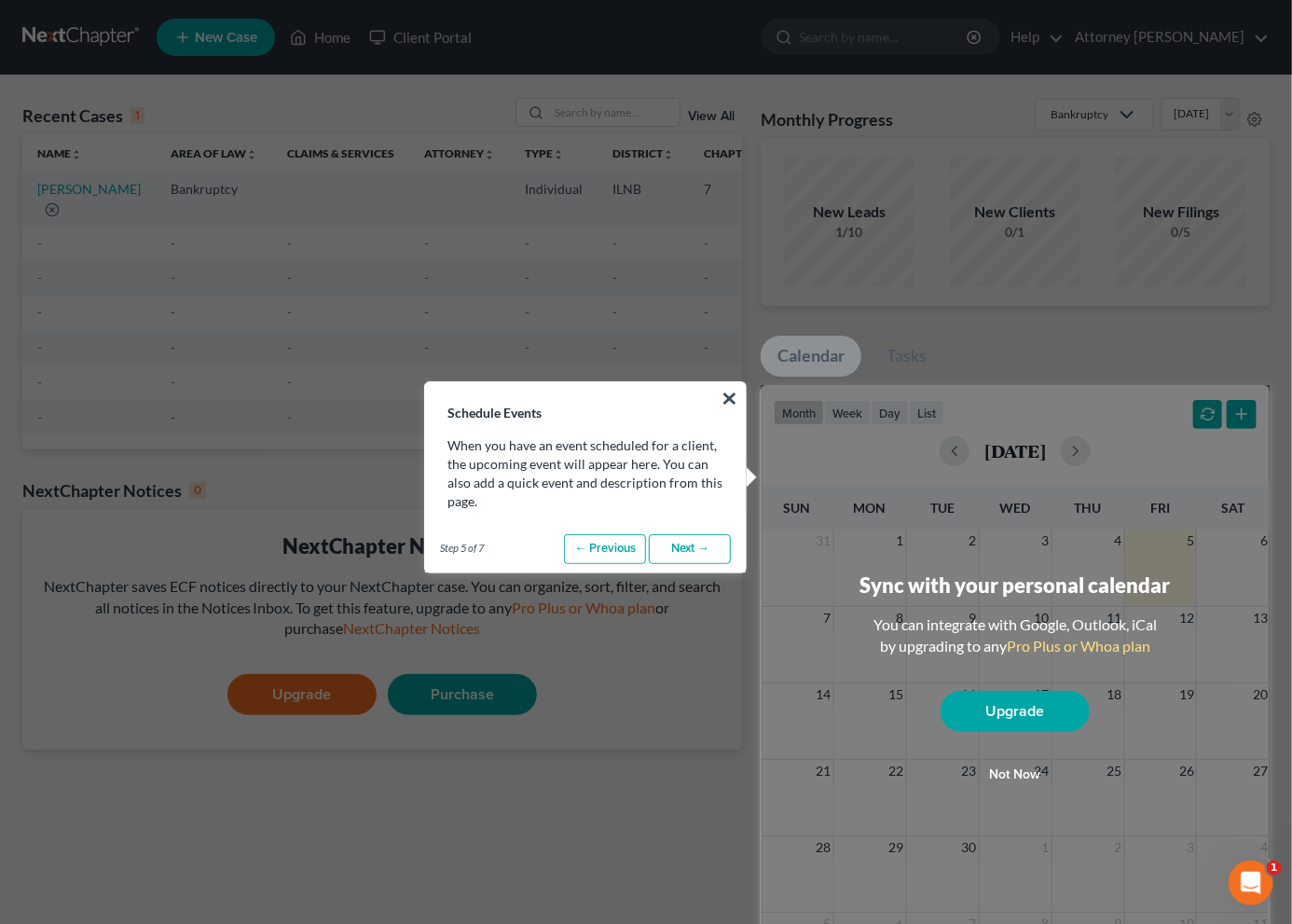
click at [680, 551] on link "Next →" at bounding box center [691, 549] width 82 height 29
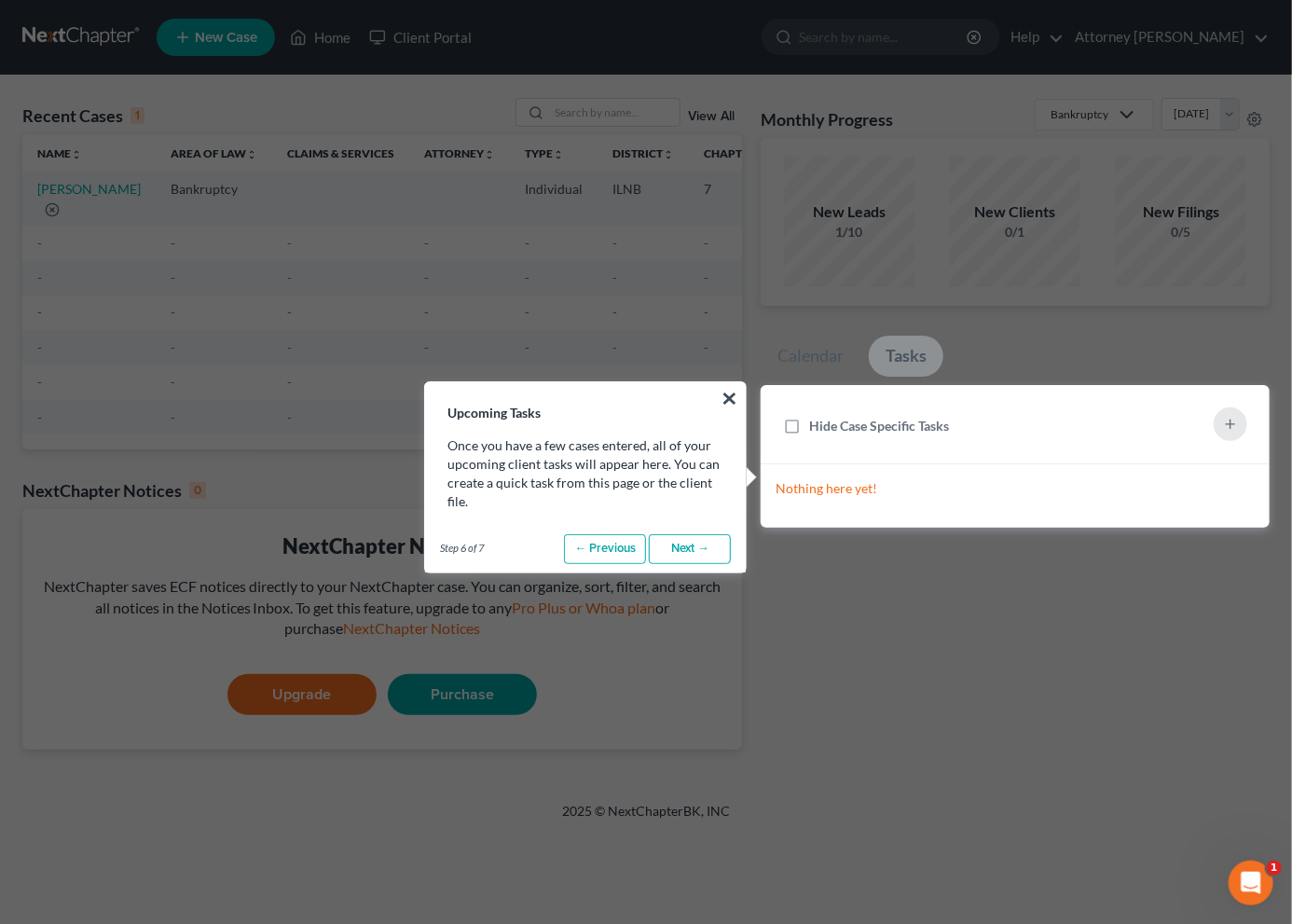
click at [680, 551] on link "Next →" at bounding box center [691, 549] width 82 height 29
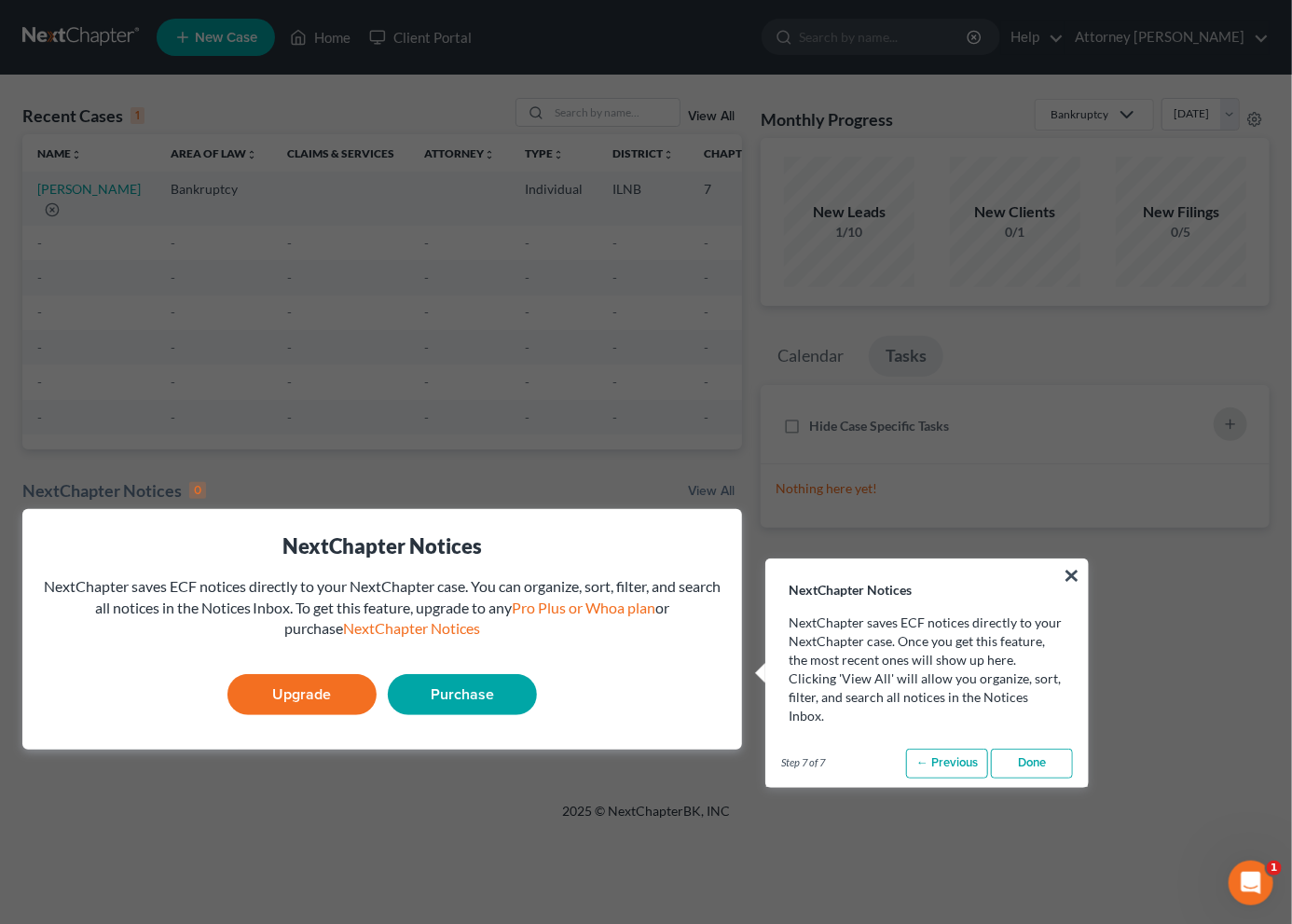
click at [1052, 748] on link "Done" at bounding box center [1032, 763] width 82 height 29
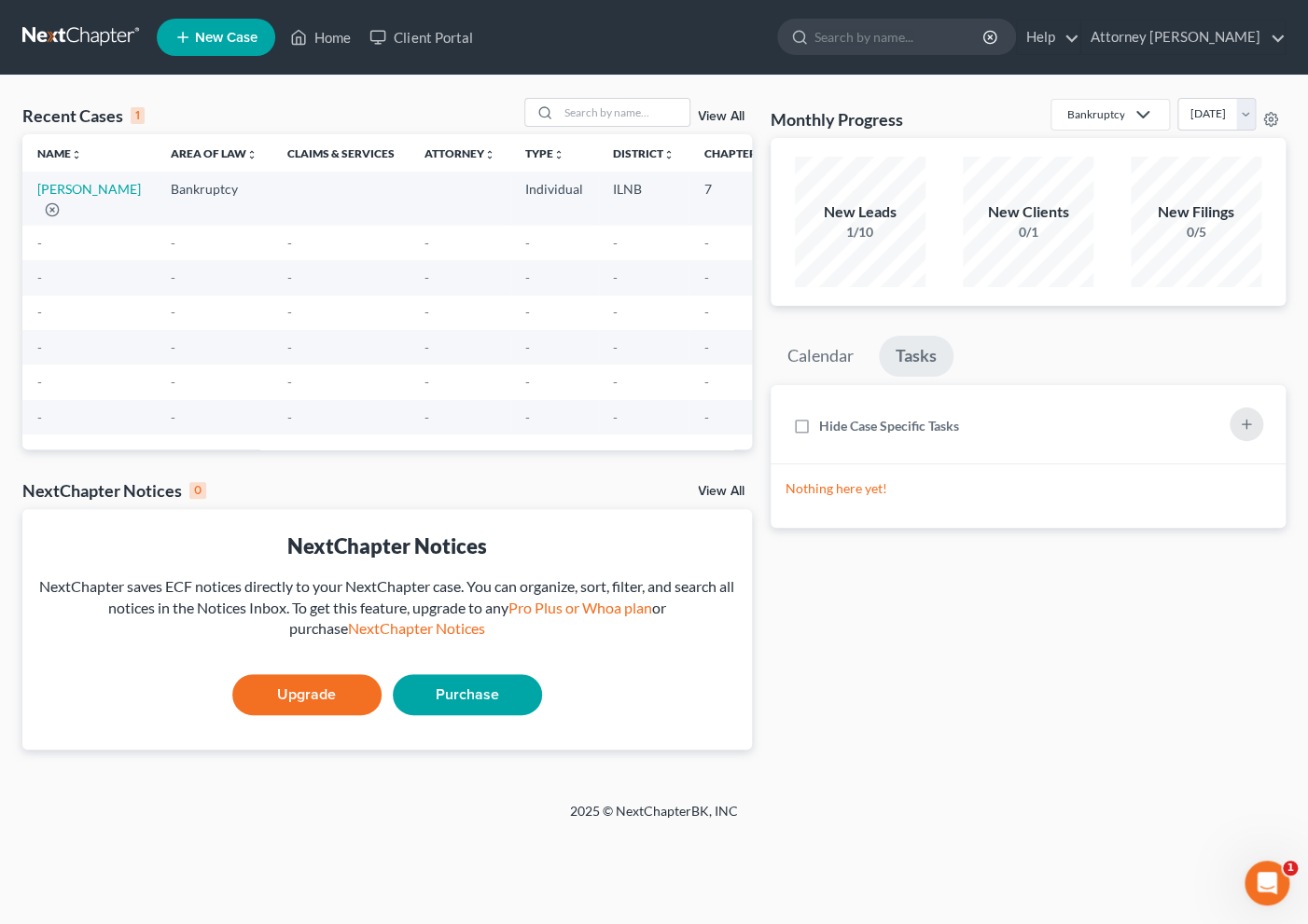
click at [1071, 667] on div "Monthly Progress Bankruptcy Bankruptcy Personal and Family Law September 2025 A…" at bounding box center [1028, 438] width 535 height 682
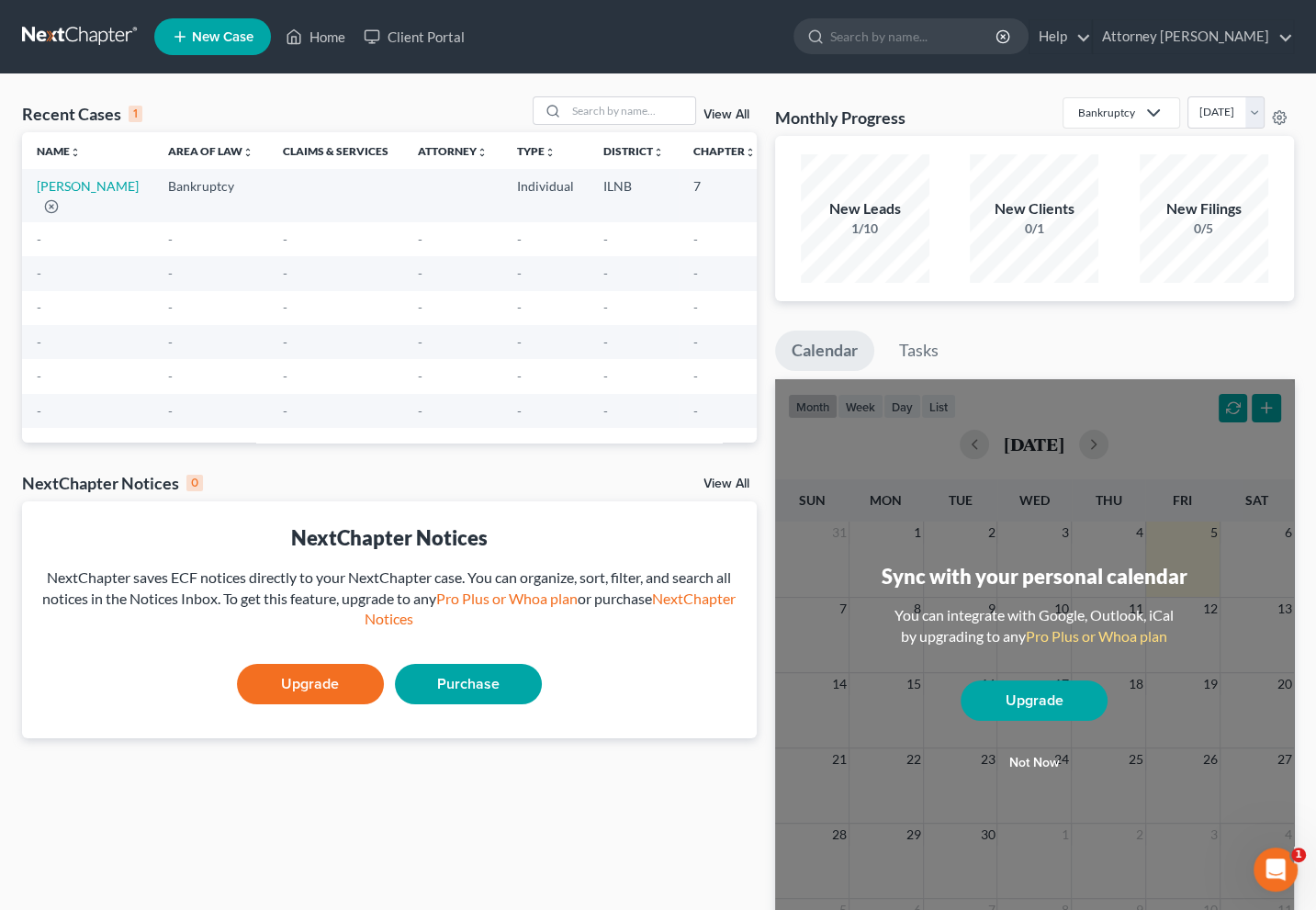
click at [204, 40] on span "New Case" at bounding box center [223, 37] width 62 height 14
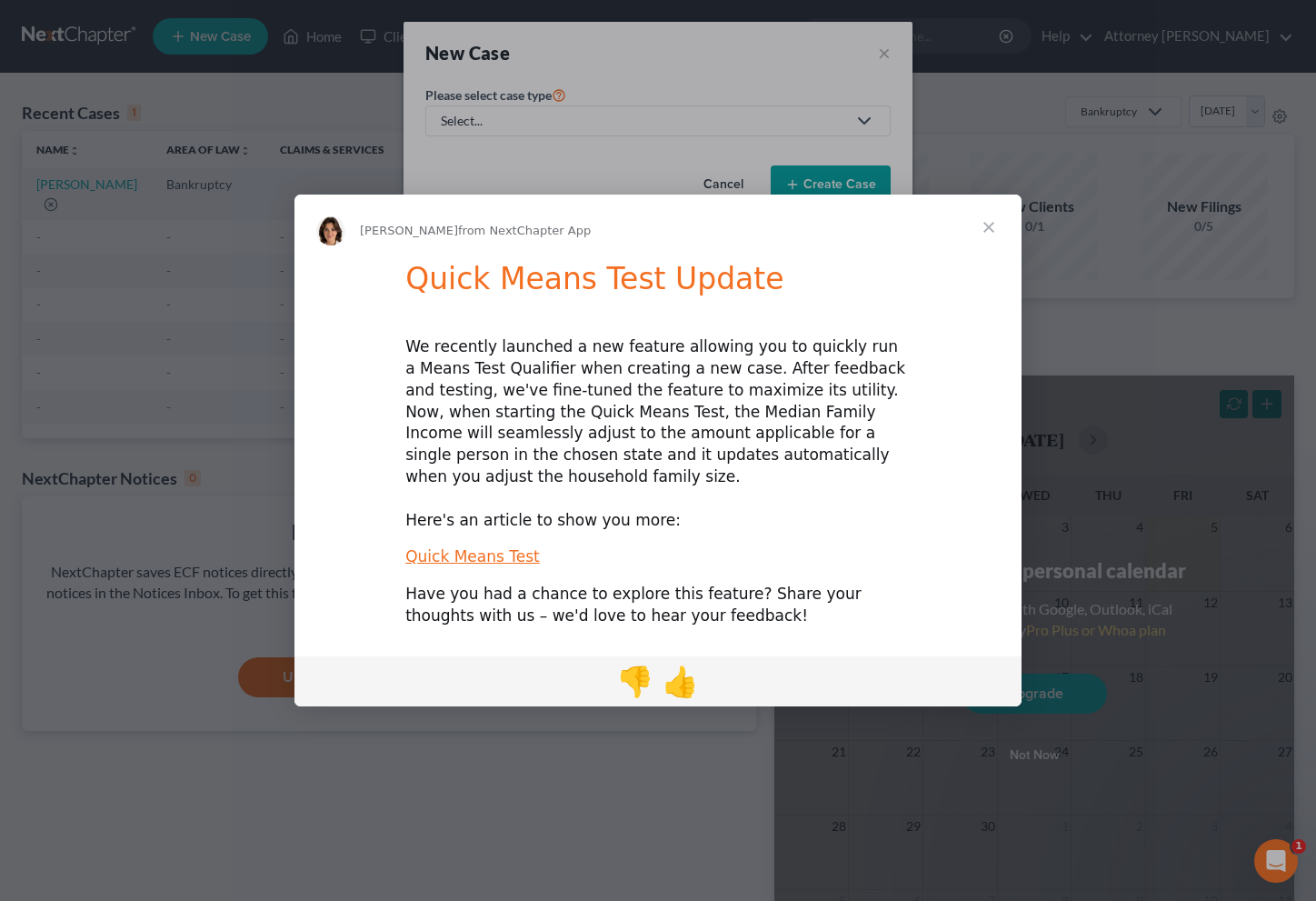
click at [986, 237] on span "Close" at bounding box center [989, 227] width 65 height 65
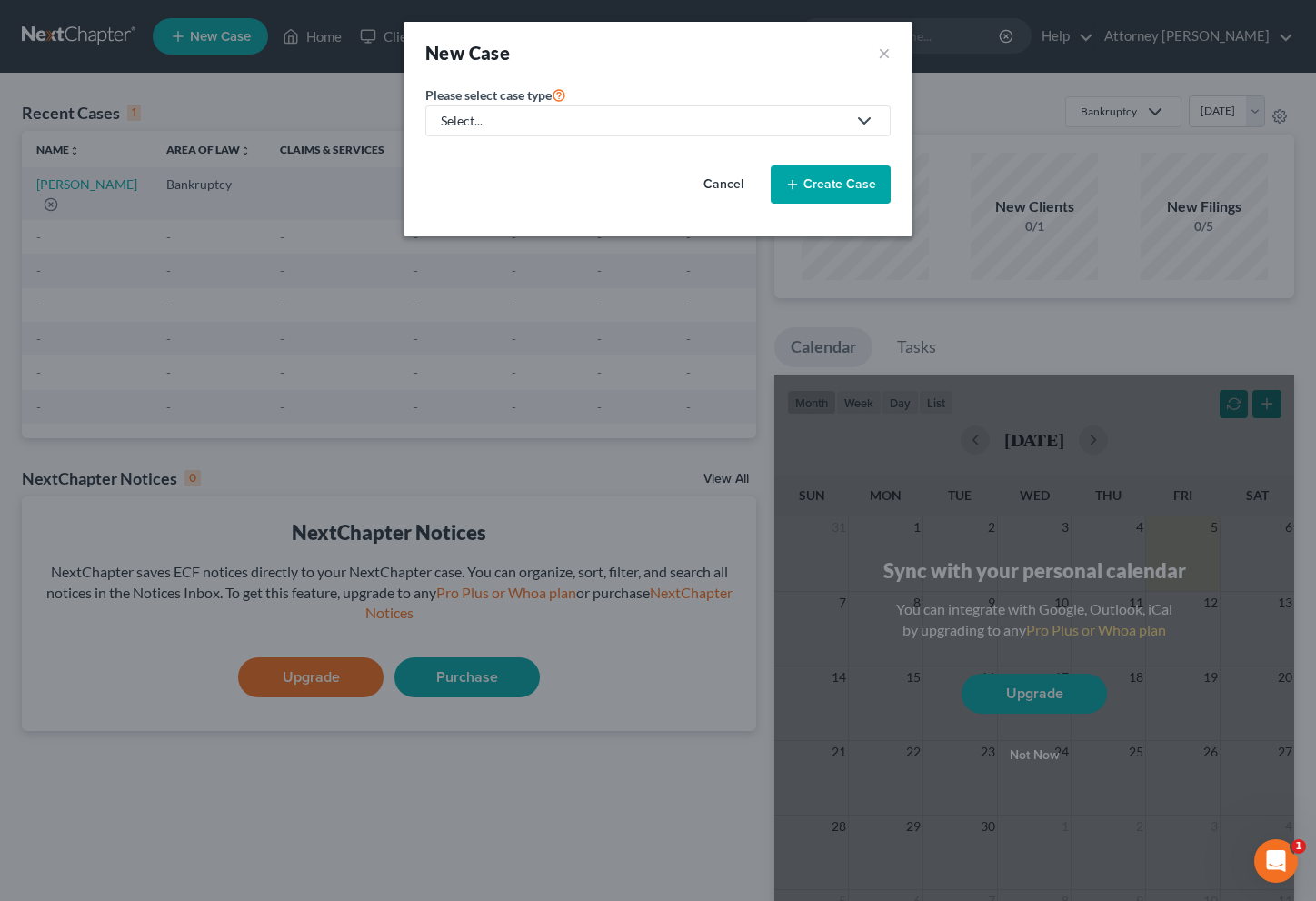
click at [859, 120] on icon at bounding box center [865, 121] width 22 height 22
click at [478, 159] on div "Bankruptcy" at bounding box center [513, 156] width 140 height 18
select select "25"
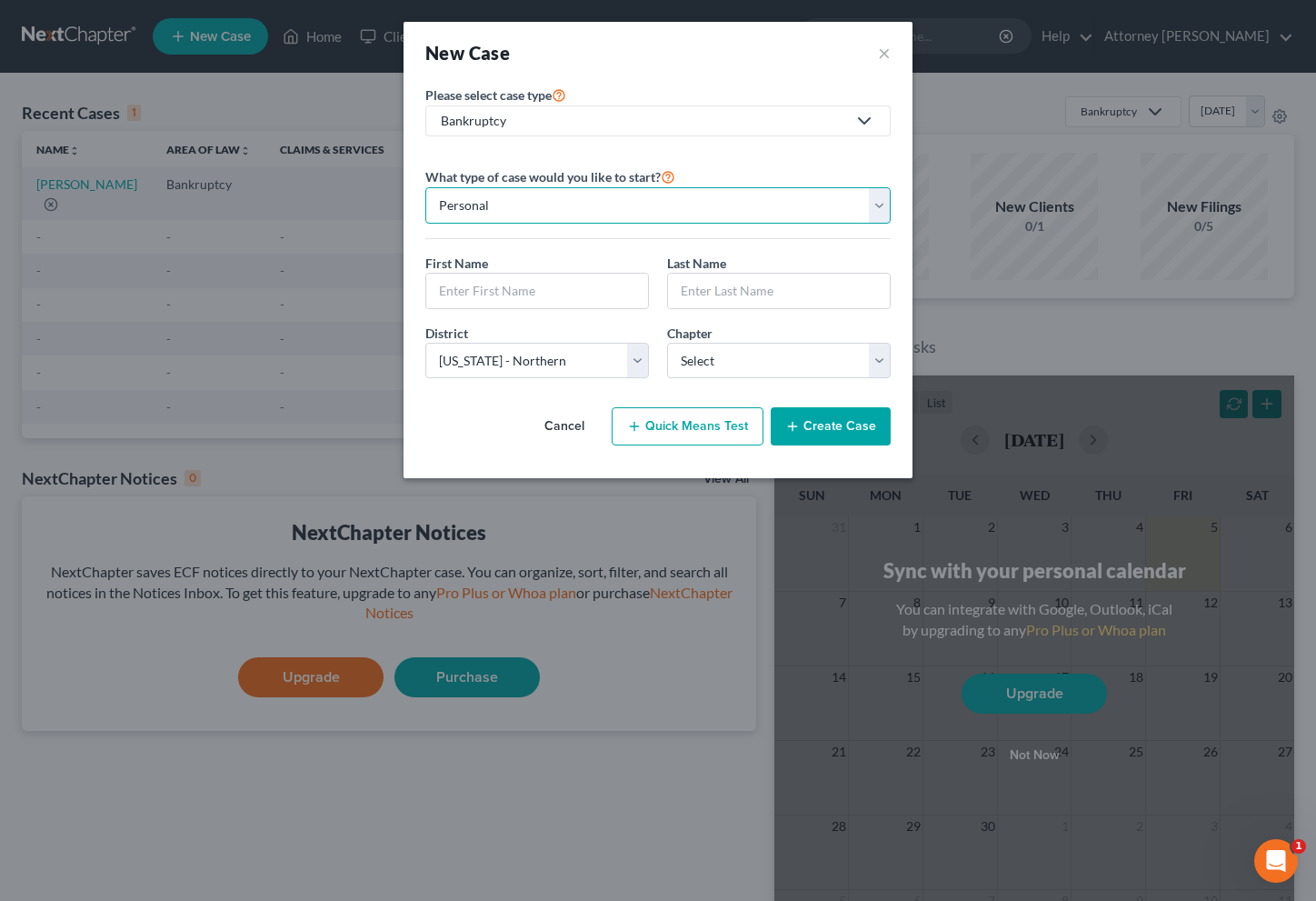
click at [699, 207] on select "Personal Business" at bounding box center [658, 206] width 466 height 36
click at [426, 187] on select "Personal Business" at bounding box center [658, 206] width 466 height 36
click at [553, 288] on input "text" at bounding box center [537, 291] width 222 height 34
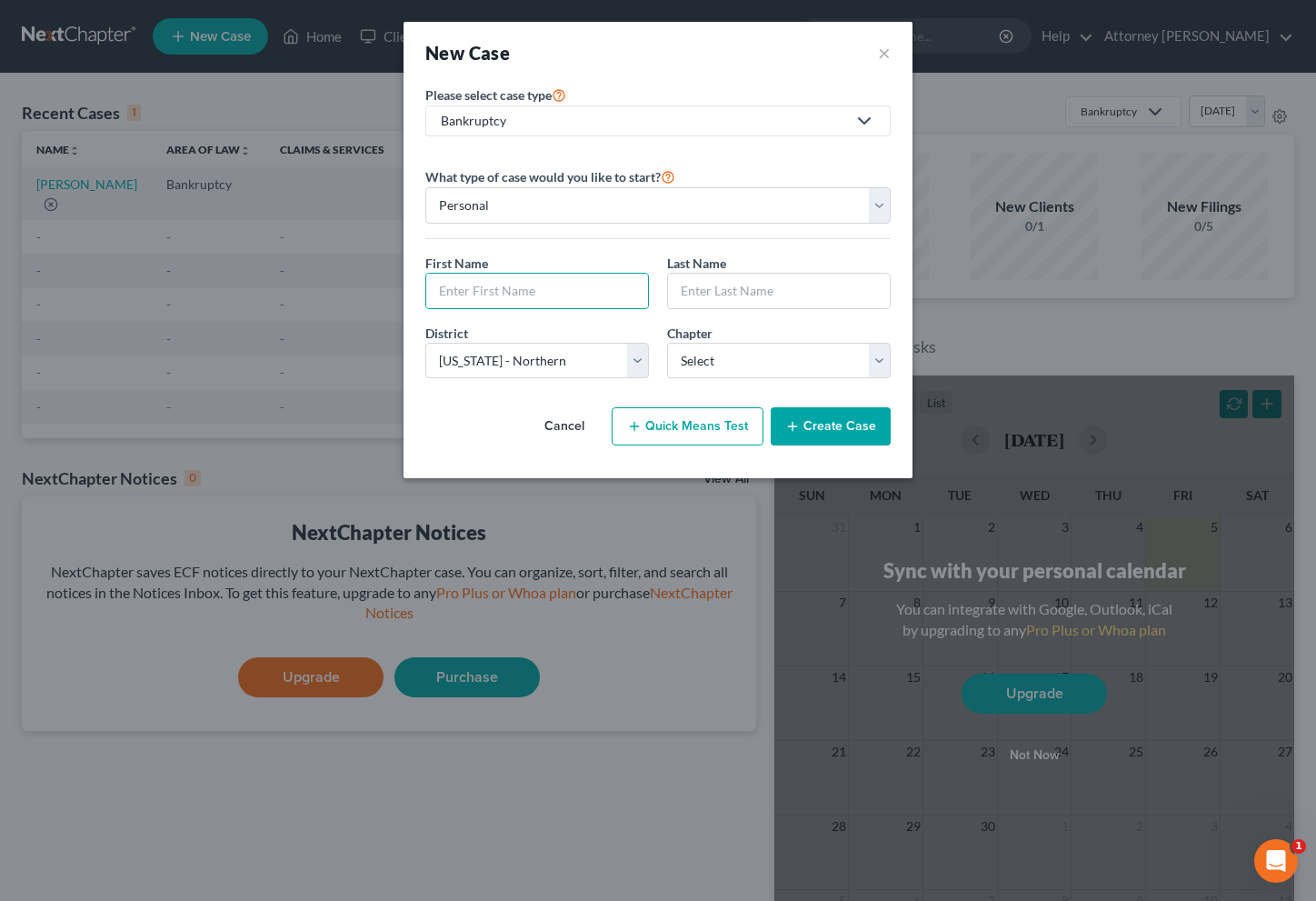
click at [494, 420] on div "Cancel Quick Means Test Create Case" at bounding box center [658, 427] width 466 height 67
click at [662, 425] on button "Quick Means Test" at bounding box center [688, 427] width 152 height 38
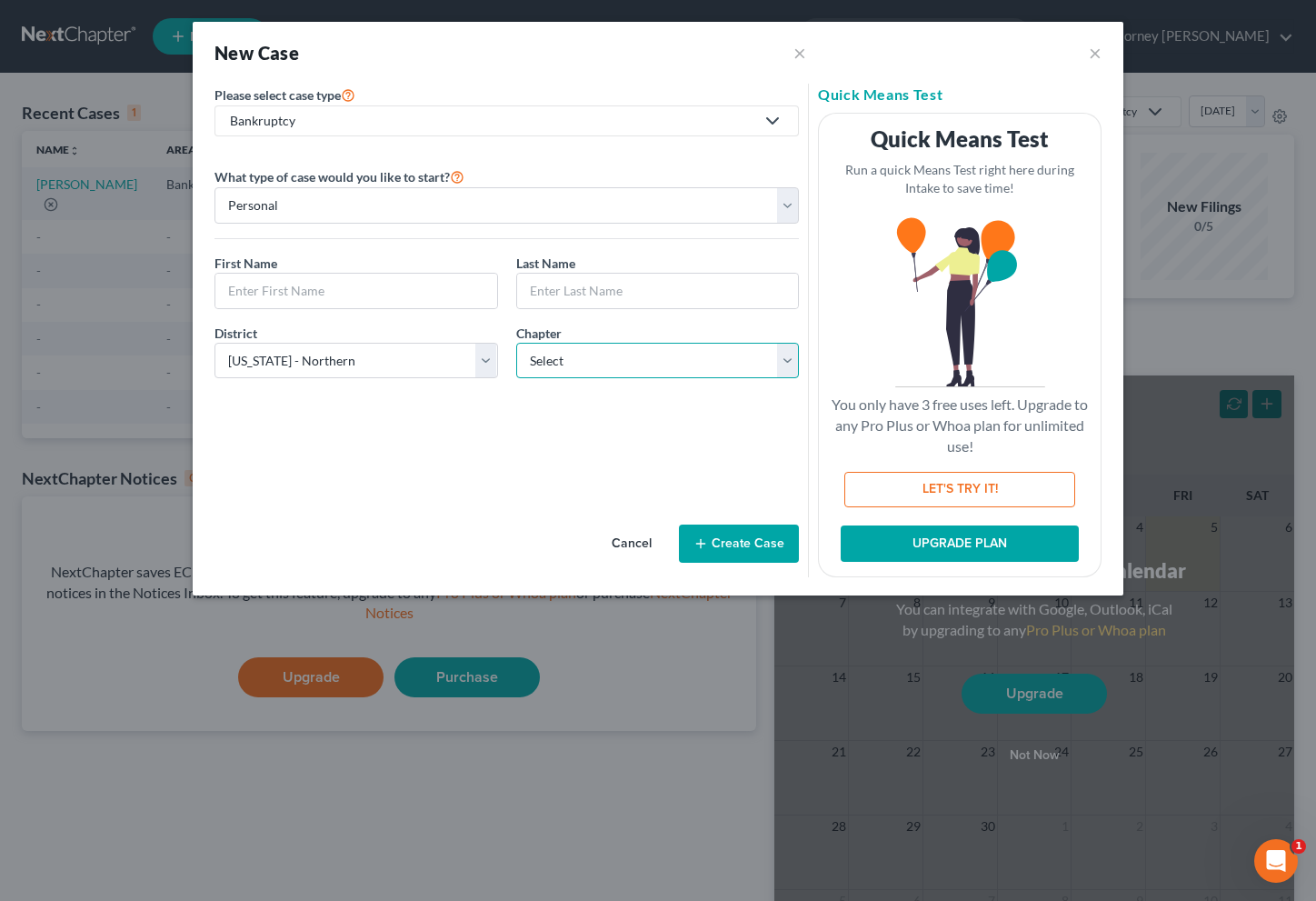
click at [789, 357] on select "Select 7 11 12 13" at bounding box center [658, 361] width 284 height 36
select select "0"
click at [516, 342] on select "Select 7 11 12 13" at bounding box center [658, 361] width 284 height 36
click at [1091, 54] on button "×" at bounding box center [1095, 53] width 12 height 22
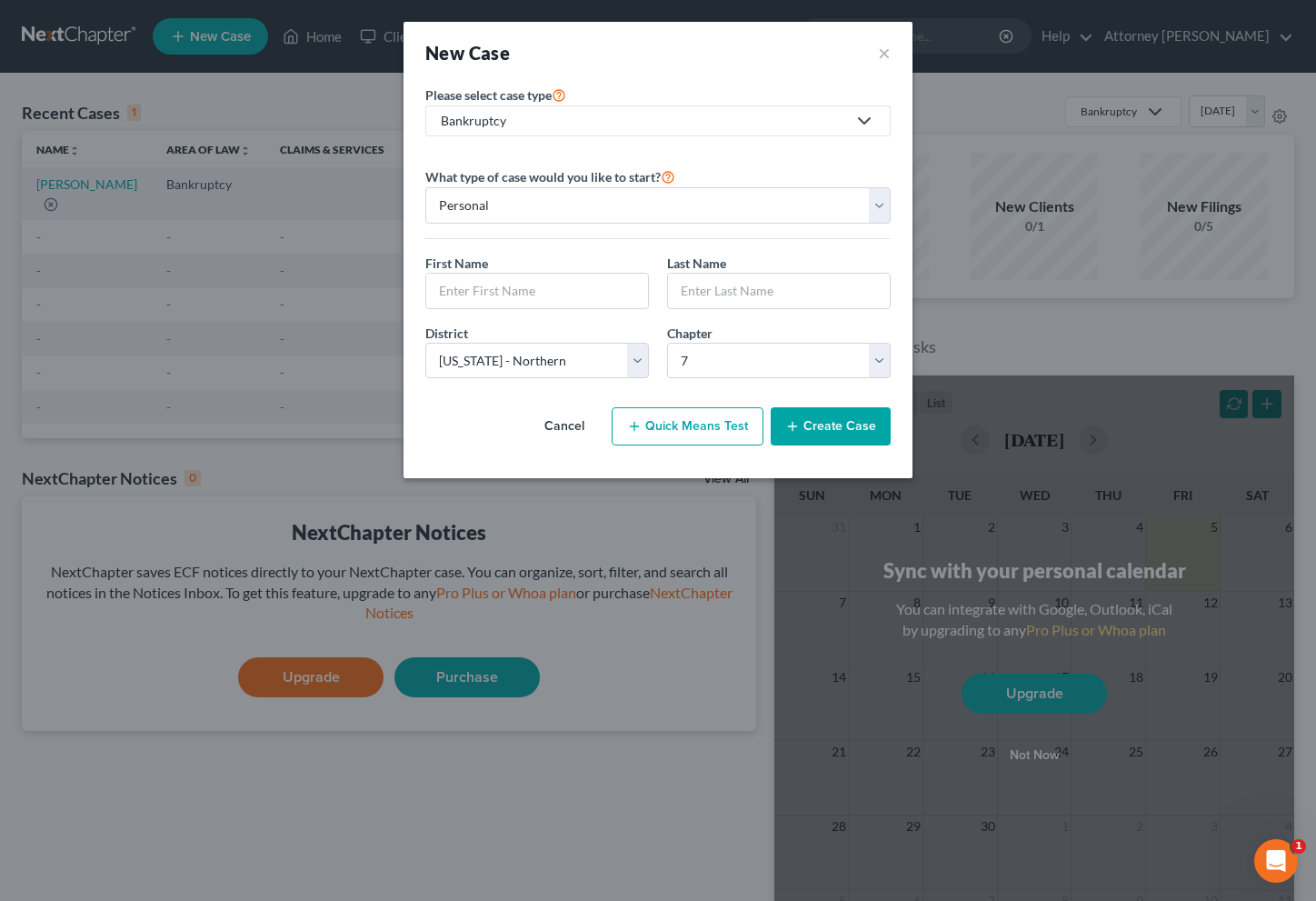
click at [897, 56] on div "New Case ×" at bounding box center [658, 53] width 509 height 62
click at [884, 58] on button "×" at bounding box center [884, 53] width 12 height 26
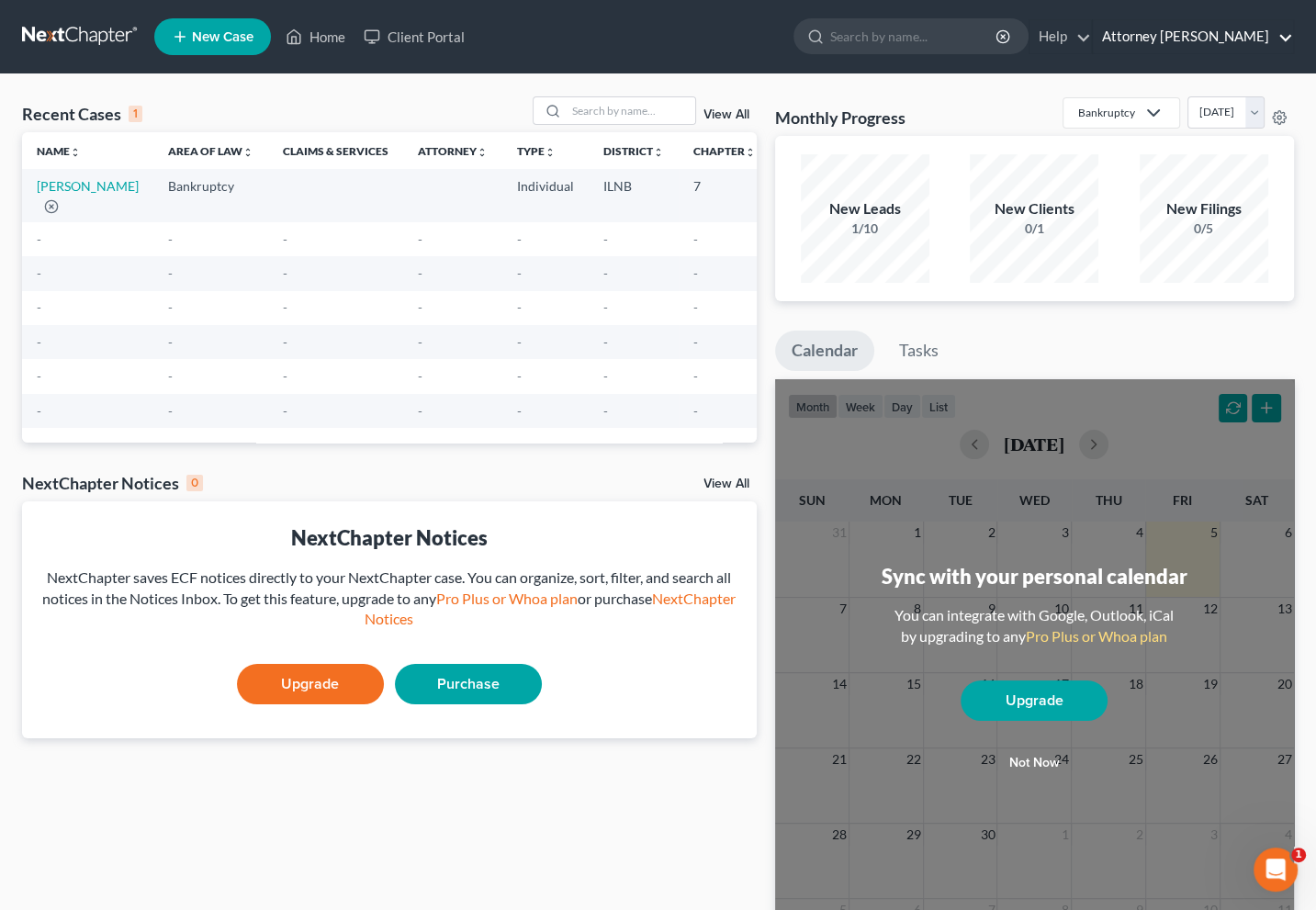
click at [1234, 42] on link "Attorney [PERSON_NAME]" at bounding box center [1192, 37] width 200 height 33
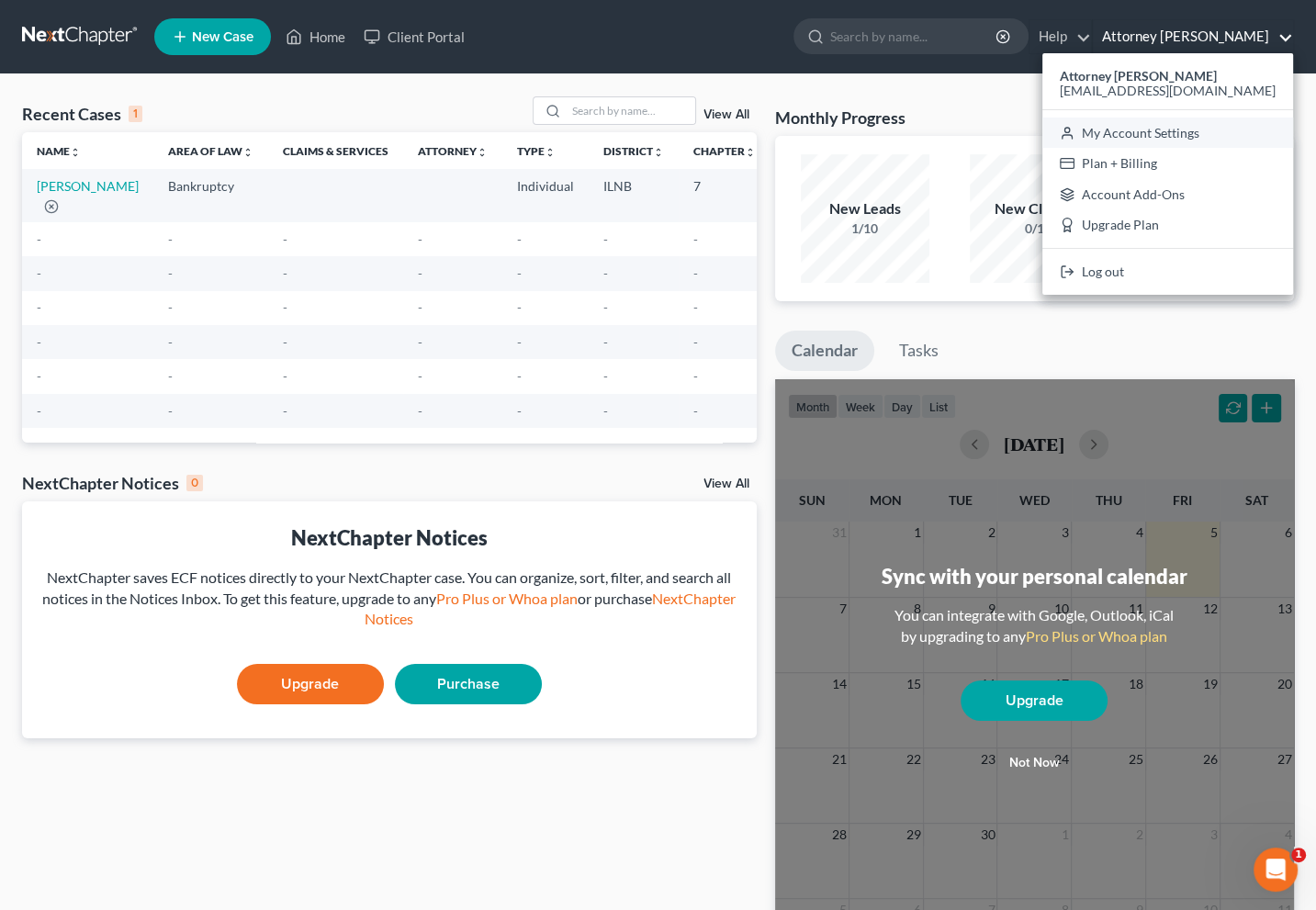
click at [1214, 134] on link "My Account Settings" at bounding box center [1167, 133] width 250 height 31
select select "25"
select select "24"
select select "14"
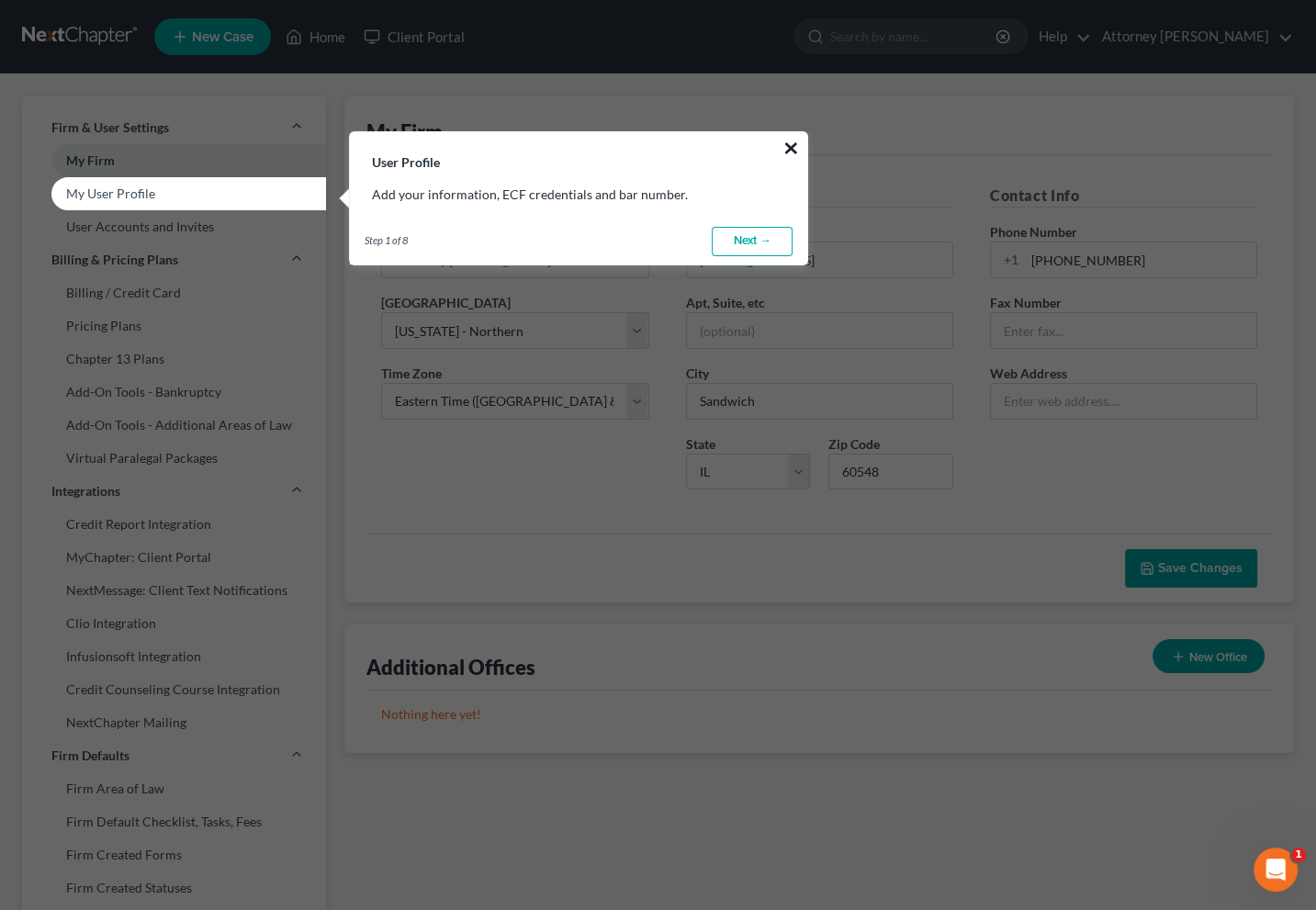
click at [795, 144] on button "×" at bounding box center [791, 148] width 17 height 29
click at [793, 148] on button "×" at bounding box center [791, 148] width 17 height 29
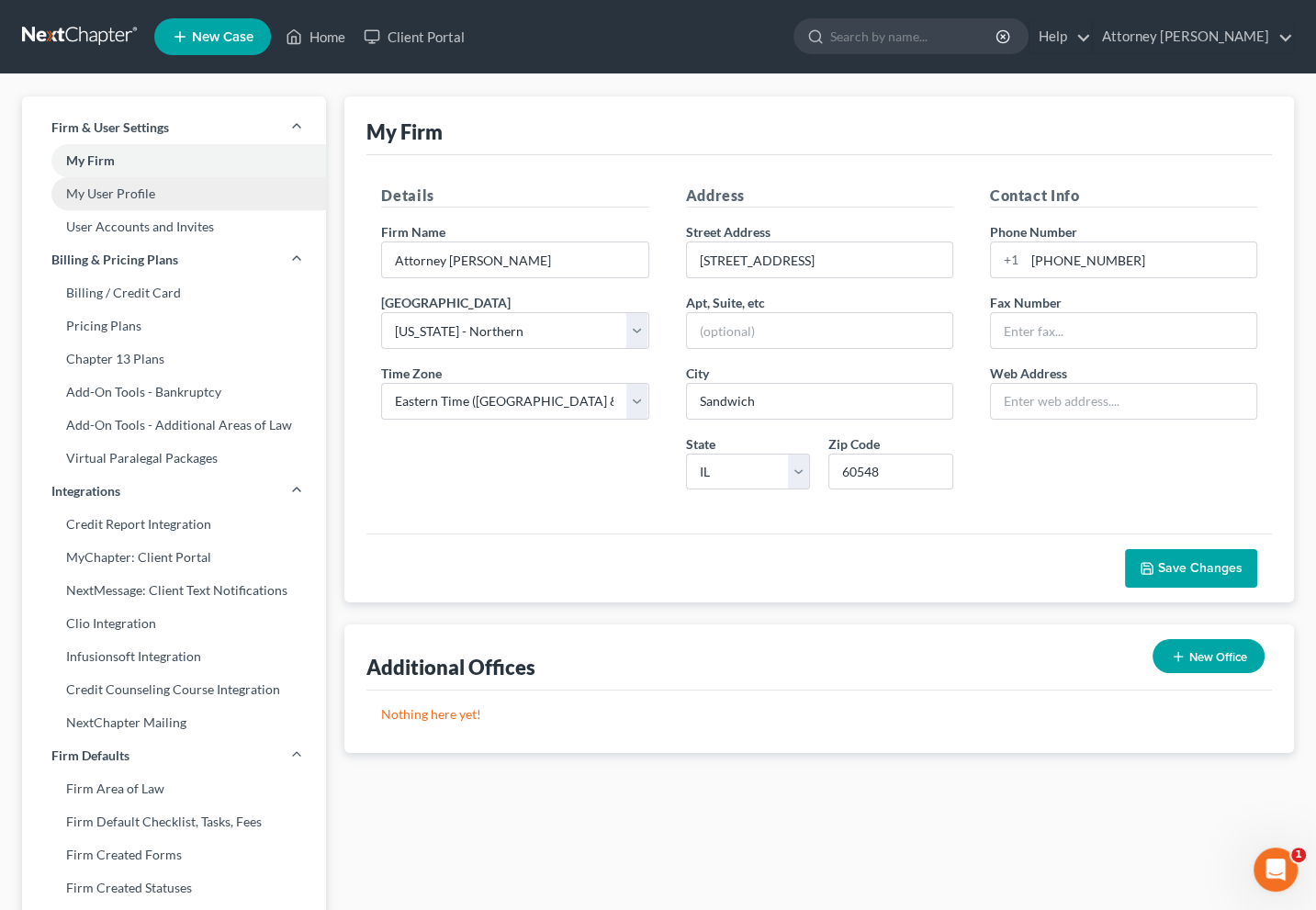
click at [129, 194] on link "My User Profile" at bounding box center [174, 193] width 304 height 33
select select "14"
select select "attorney"
select select "0"
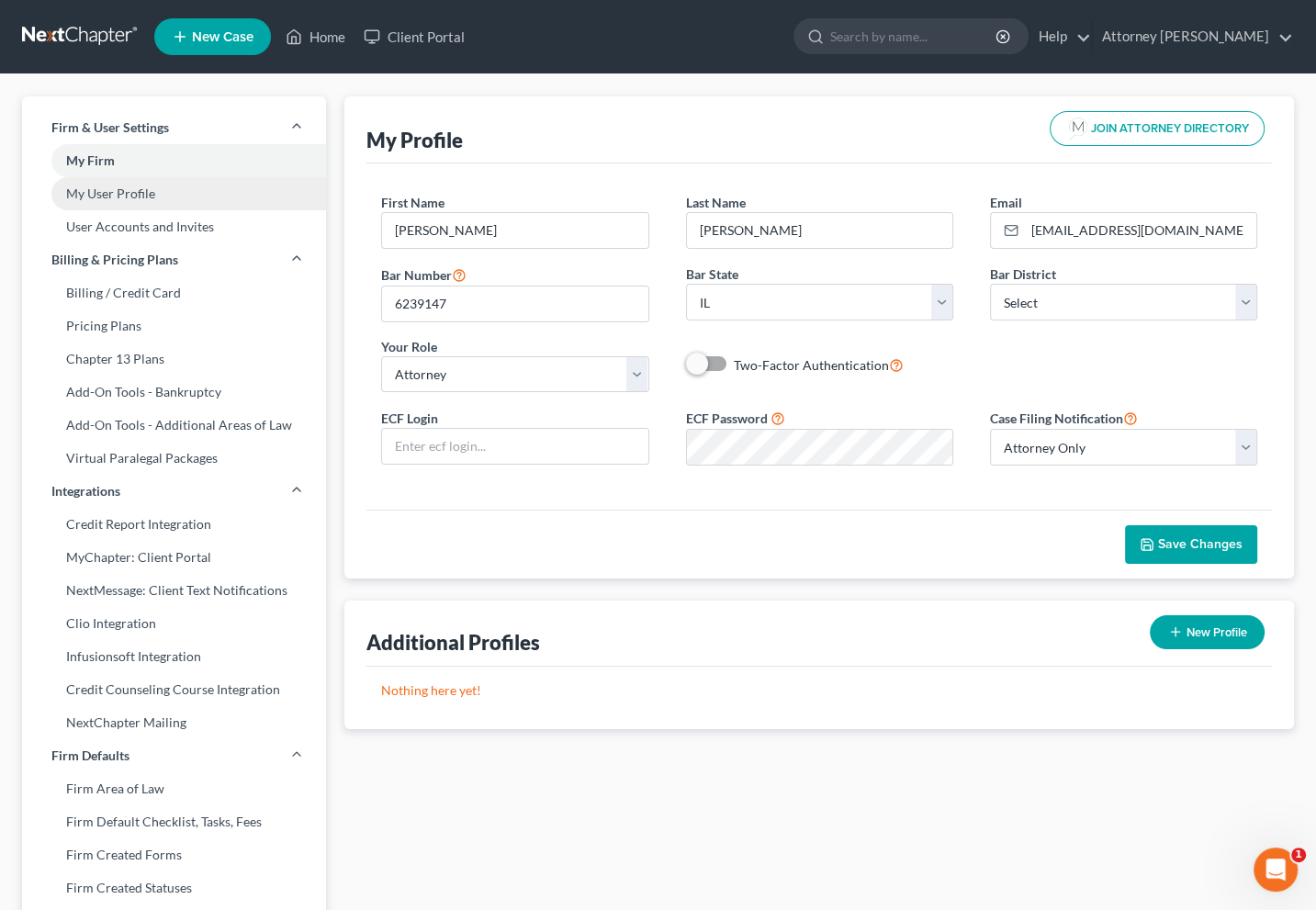
click at [90, 186] on link "My User Profile" at bounding box center [174, 193] width 304 height 33
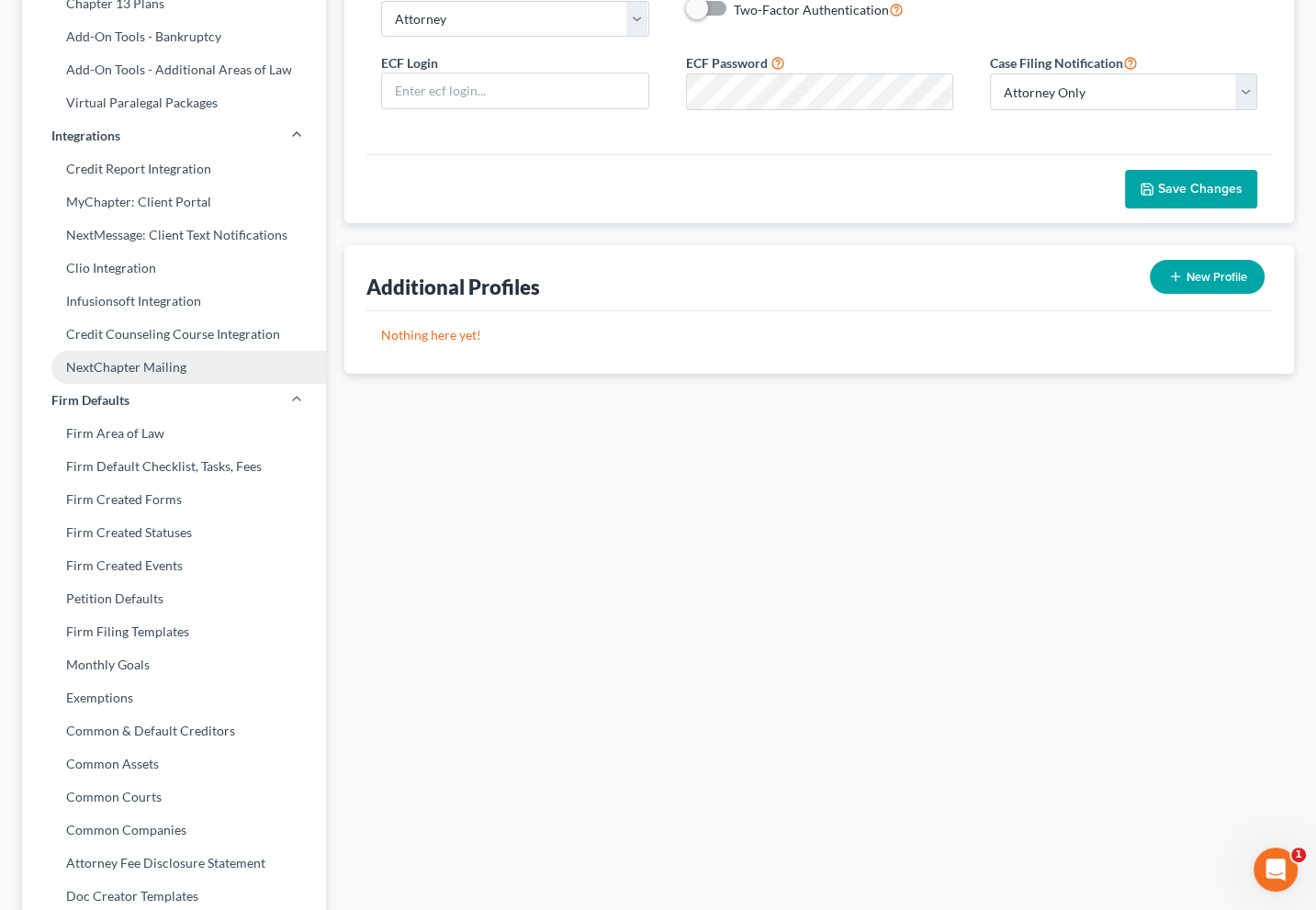
scroll to position [367, 0]
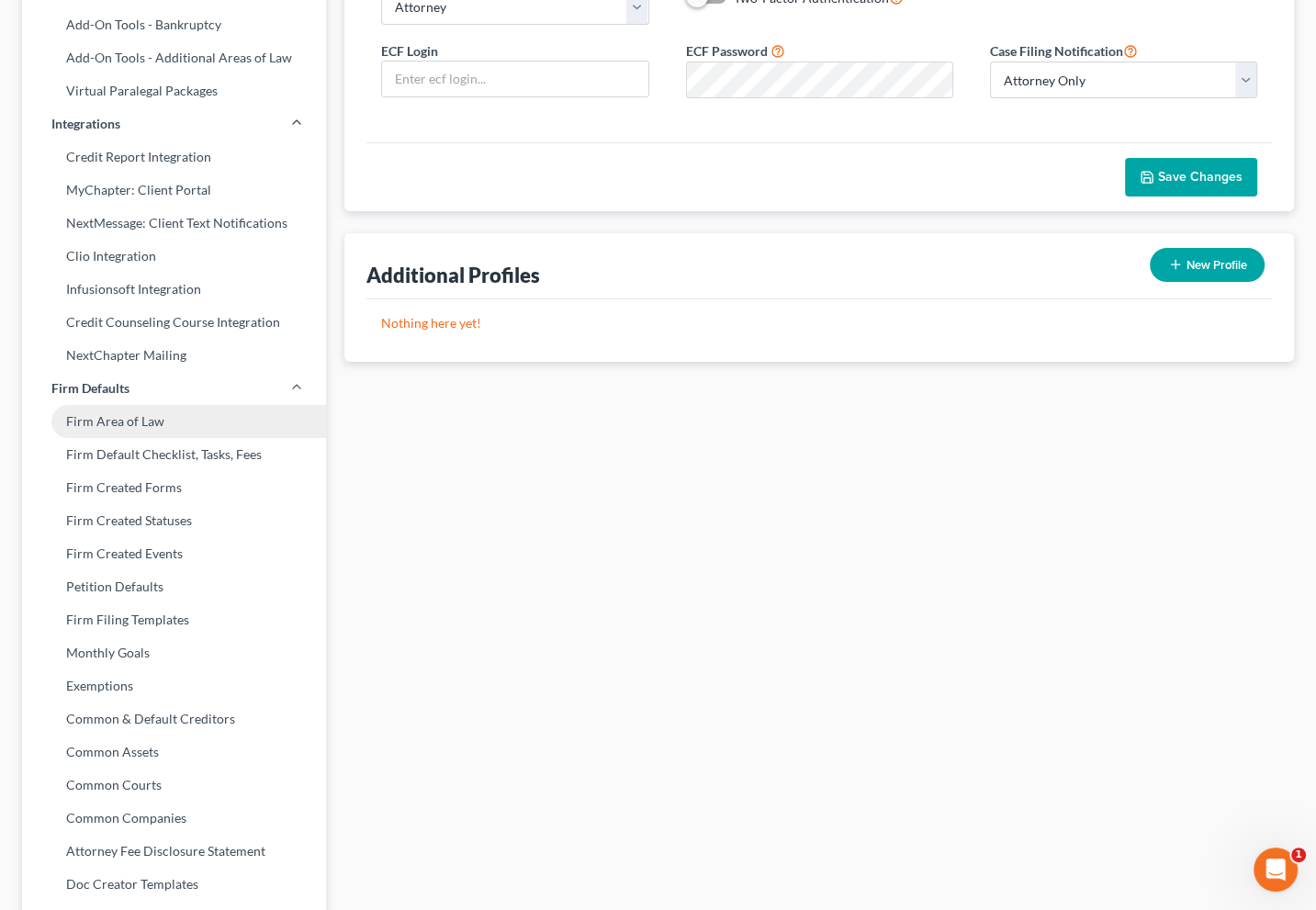
click at [136, 417] on link "Firm Area of Law" at bounding box center [174, 421] width 304 height 33
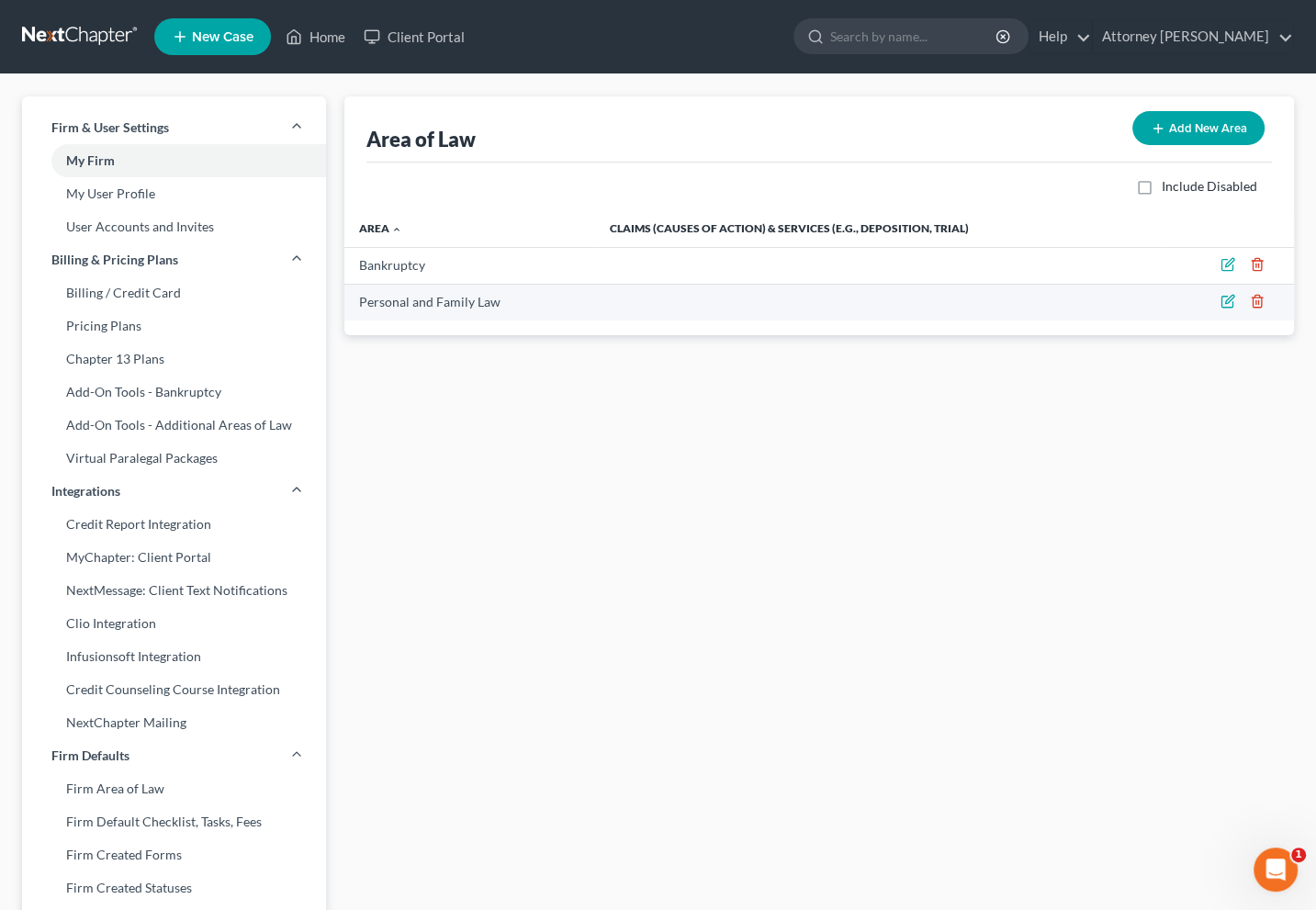
click at [1254, 295] on icon "button" at bounding box center [1257, 300] width 9 height 12
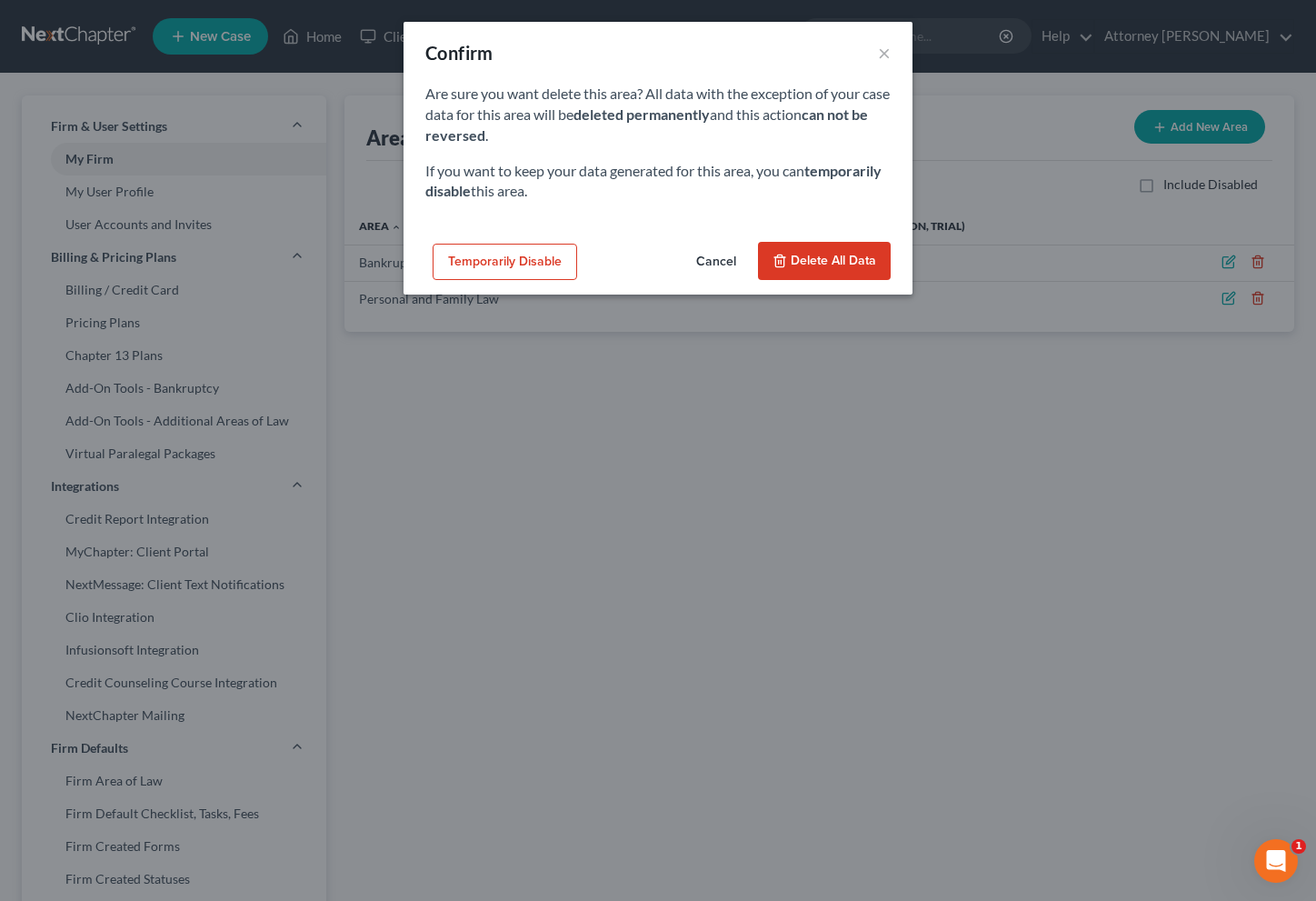
click at [809, 261] on span "Delete all data" at bounding box center [833, 260] width 85 height 15
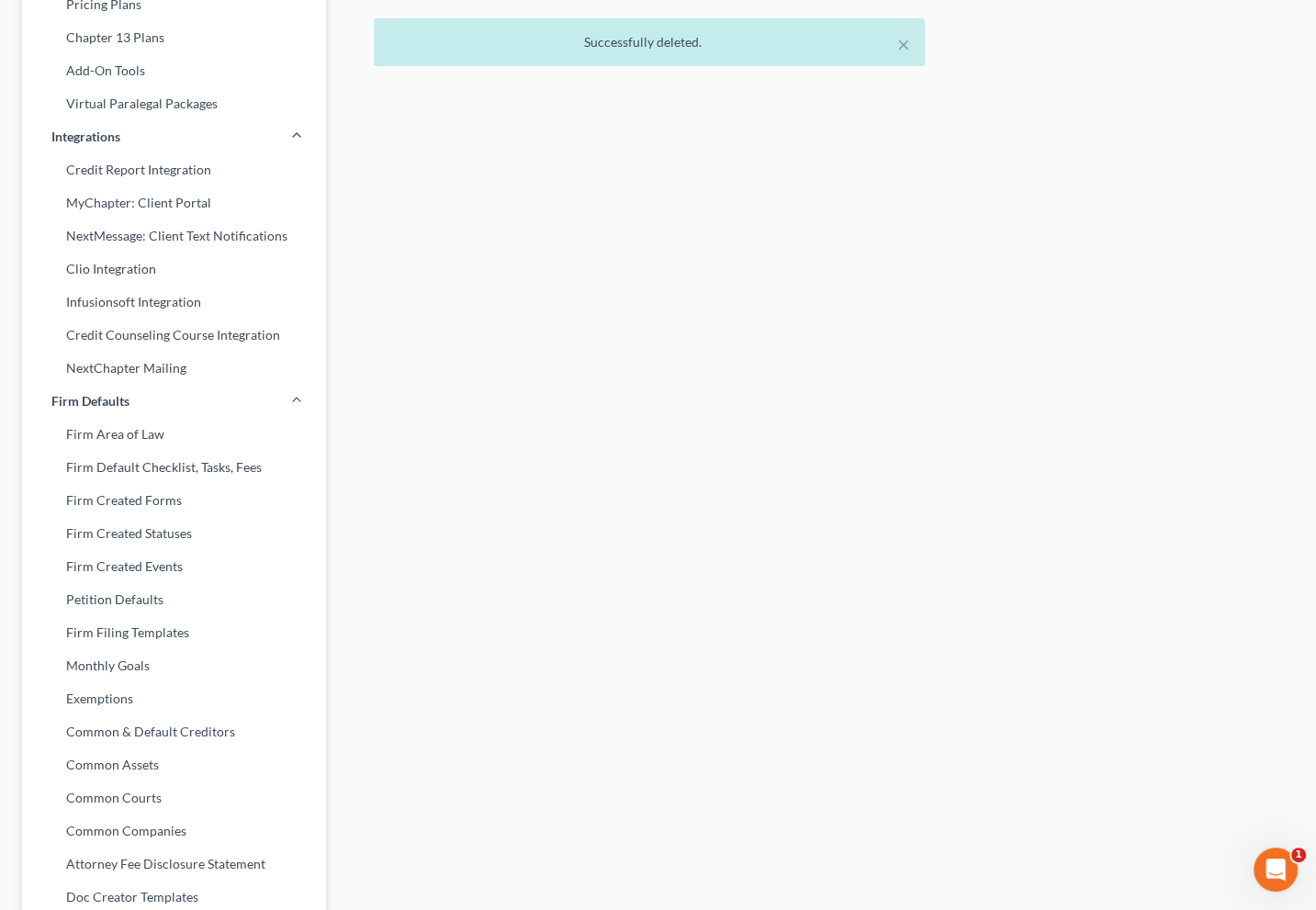
scroll to position [449, 0]
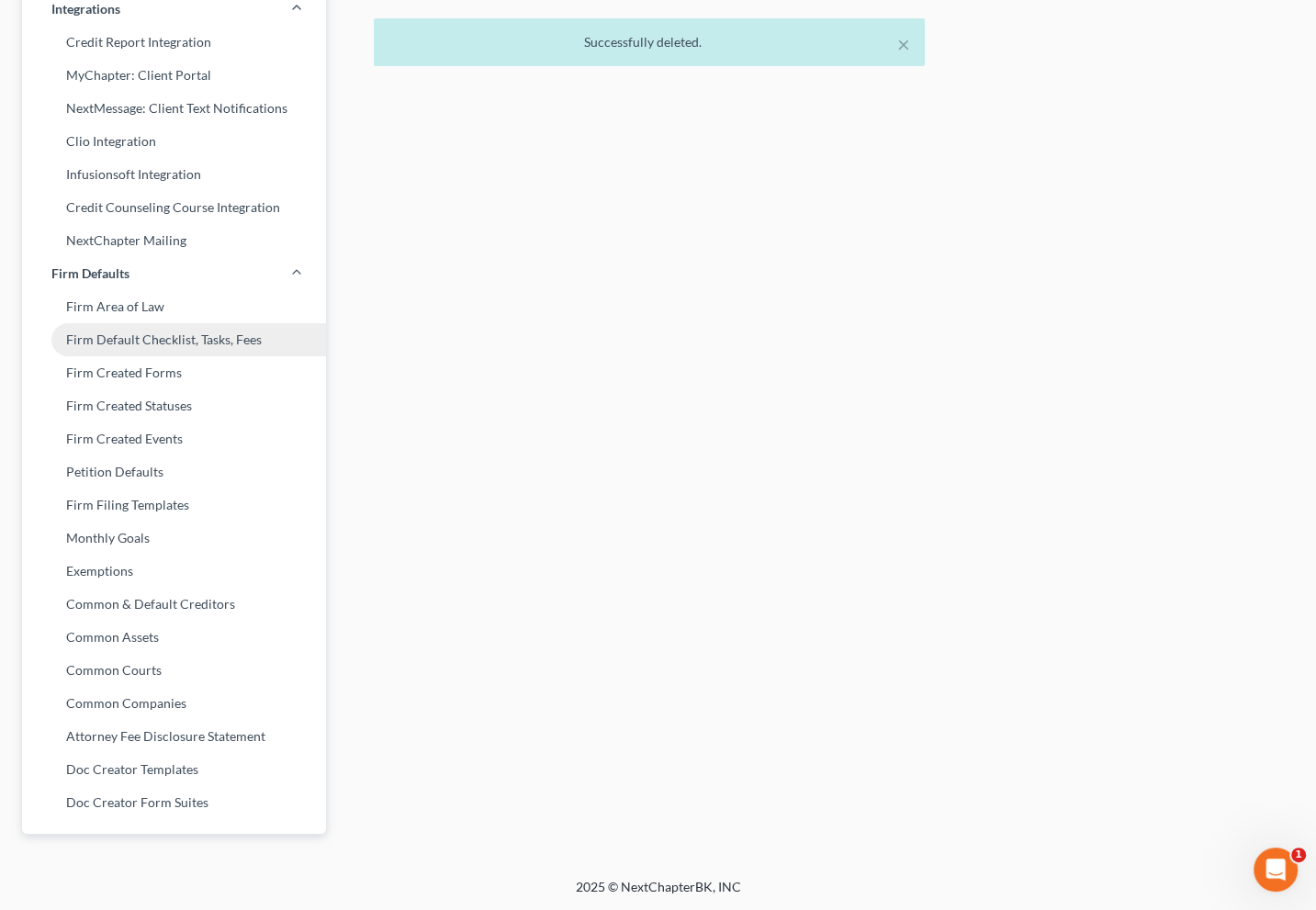
click at [174, 340] on link "Firm Default Checklist, Tasks, Fees" at bounding box center [174, 340] width 304 height 33
